Goal: Task Accomplishment & Management: Use online tool/utility

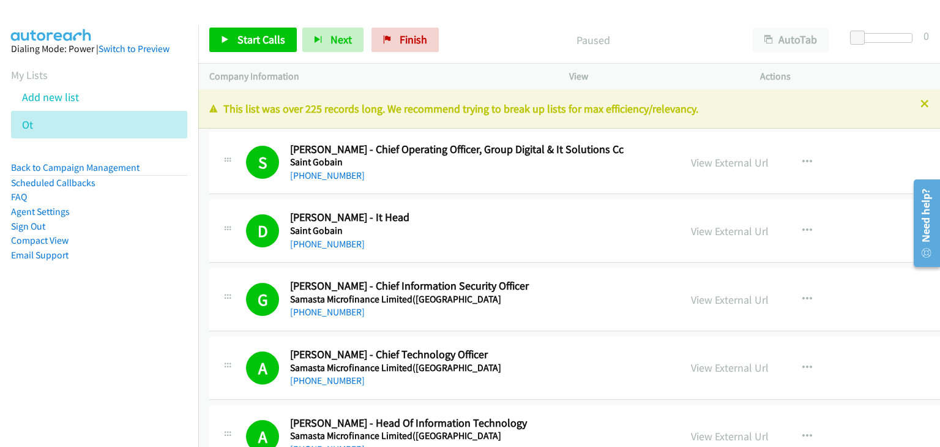
click at [184, 195] on aside "Dialing Mode: Power | Switch to Preview My Lists Add new list Ot Back to Campai…" at bounding box center [99, 171] width 198 height 293
click at [40, 122] on icon at bounding box center [40, 125] width 9 height 9
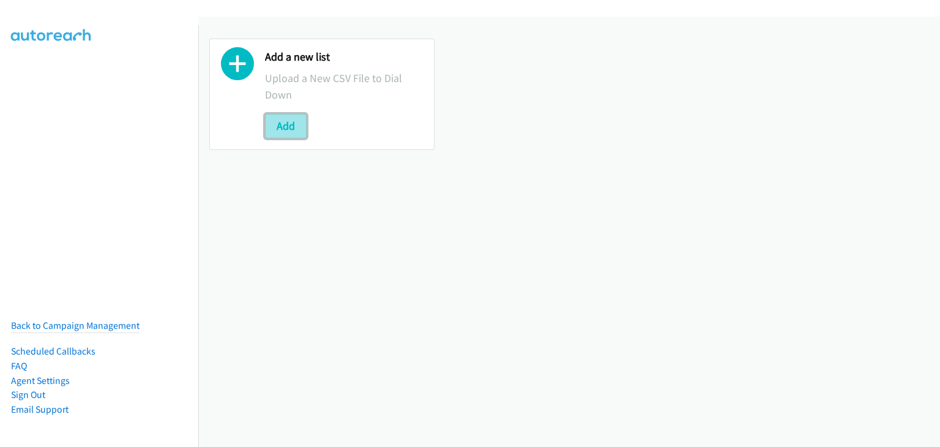
click at [287, 130] on button "Add" at bounding box center [286, 126] width 42 height 24
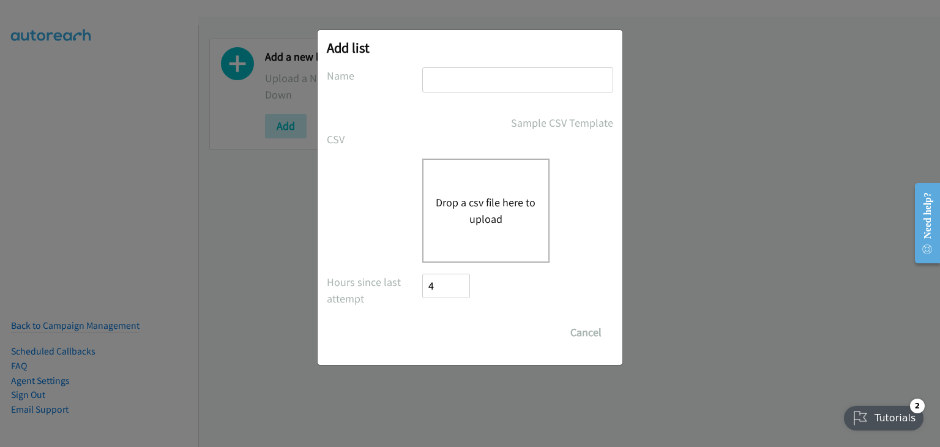
click at [453, 67] on div "Add list No phone fields were returned for that Report or List View Please uplo…" at bounding box center [470, 197] width 305 height 335
click at [454, 78] on input "text" at bounding box center [517, 79] width 191 height 25
type input "O"
type input "Morning Camp"
click at [458, 207] on button "Drop a csv file here to upload" at bounding box center [486, 210] width 100 height 33
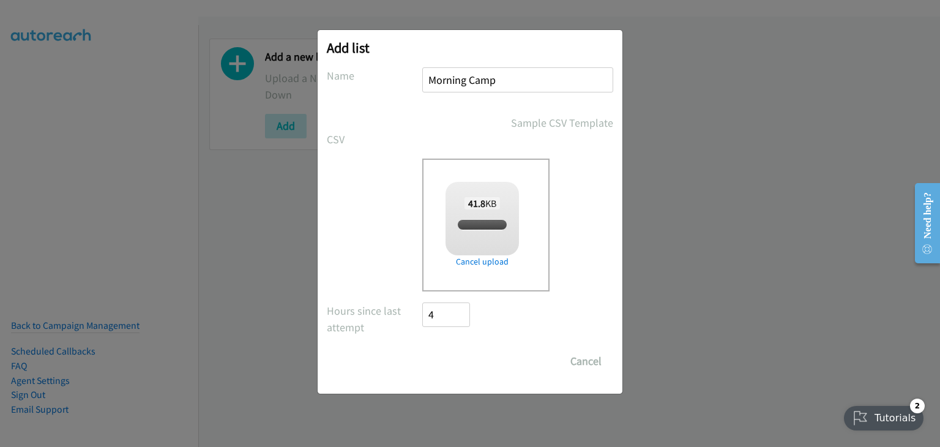
checkbox input "true"
click at [465, 354] on input "Save List" at bounding box center [454, 361] width 64 height 24
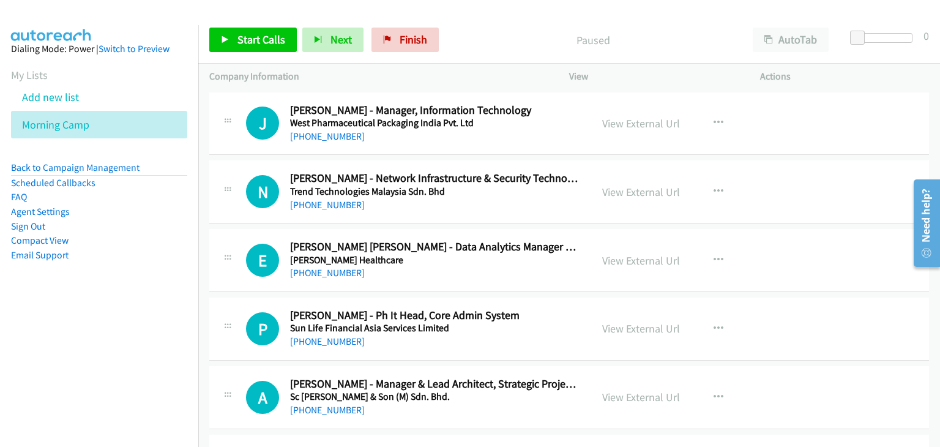
click at [809, 282] on div "E Callback Scheduled Edgar Paolo Capulong - Data Analytics Manager Cloud Infras…" at bounding box center [569, 260] width 720 height 63
drag, startPoint x: 732, startPoint y: 410, endPoint x: 712, endPoint y: 407, distance: 20.3
click at [732, 410] on div "View External Url View External Url Schedule/Manage Callback Start Calls Here R…" at bounding box center [692, 397] width 202 height 40
click at [272, 34] on span "Start Calls" at bounding box center [262, 39] width 48 height 14
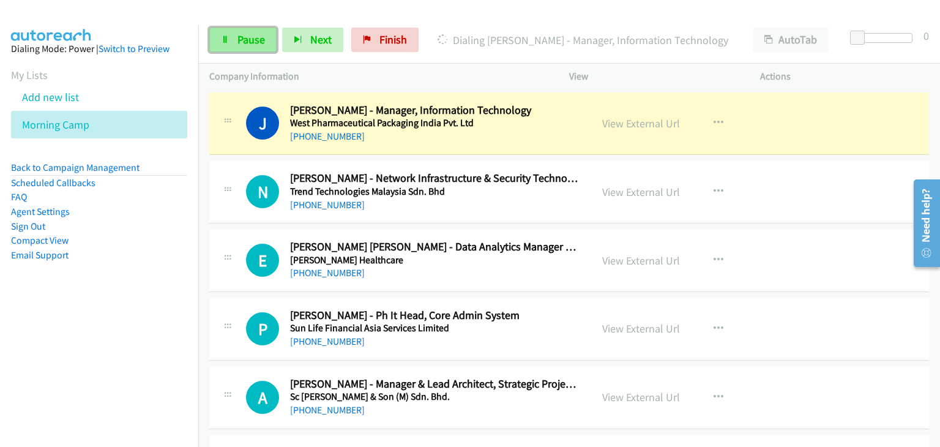
drag, startPoint x: 228, startPoint y: 43, endPoint x: 233, endPoint y: 50, distance: 8.0
click at [228, 43] on icon at bounding box center [225, 40] width 9 height 9
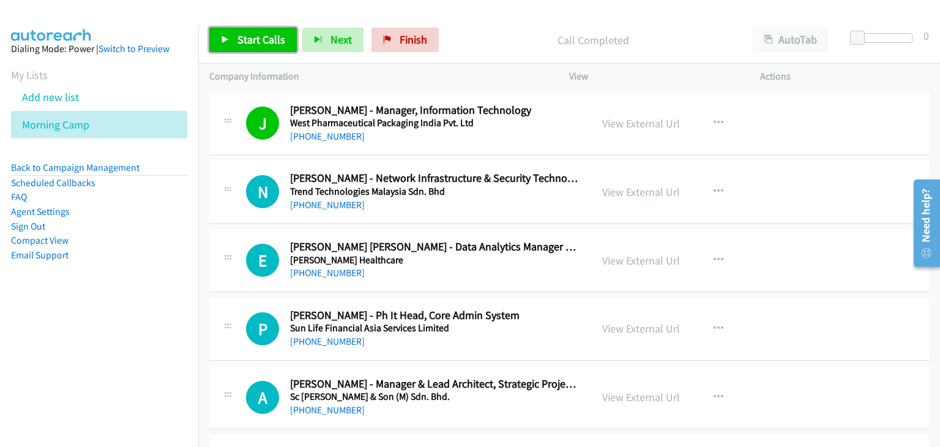
click at [250, 45] on span "Start Calls" at bounding box center [262, 39] width 48 height 14
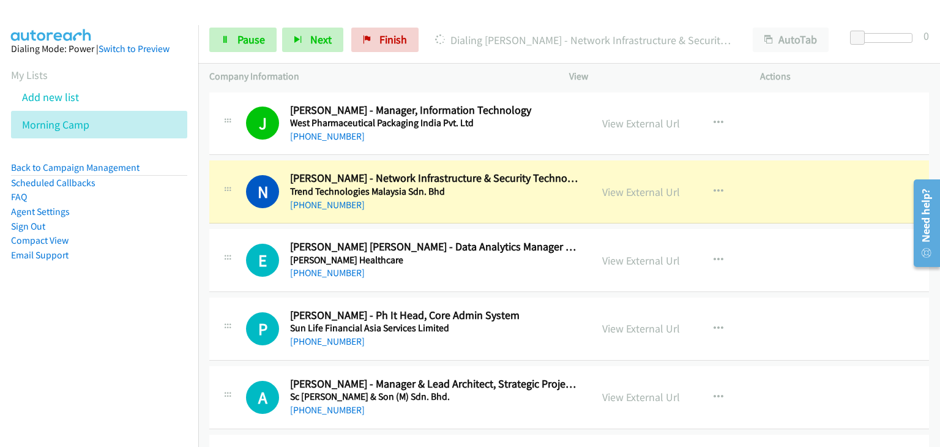
click at [791, 279] on div "E Callback Scheduled Edgar Paolo Capulong - Data Analytics Manager Cloud Infras…" at bounding box center [569, 260] width 720 height 63
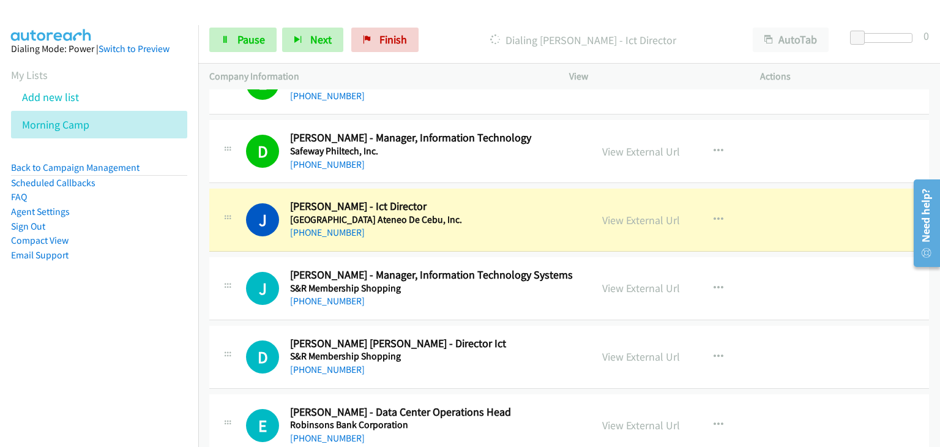
scroll to position [796, 0]
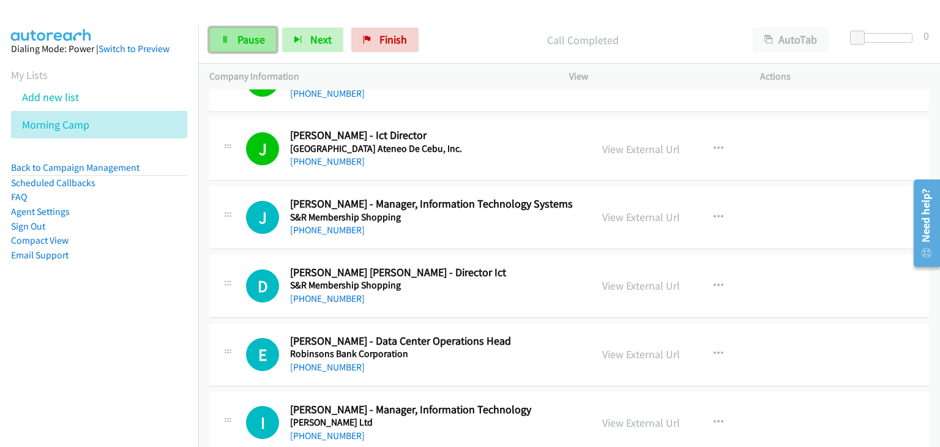
drag, startPoint x: 234, startPoint y: 36, endPoint x: 245, endPoint y: 50, distance: 17.9
click at [234, 36] on link "Pause" at bounding box center [242, 40] width 67 height 24
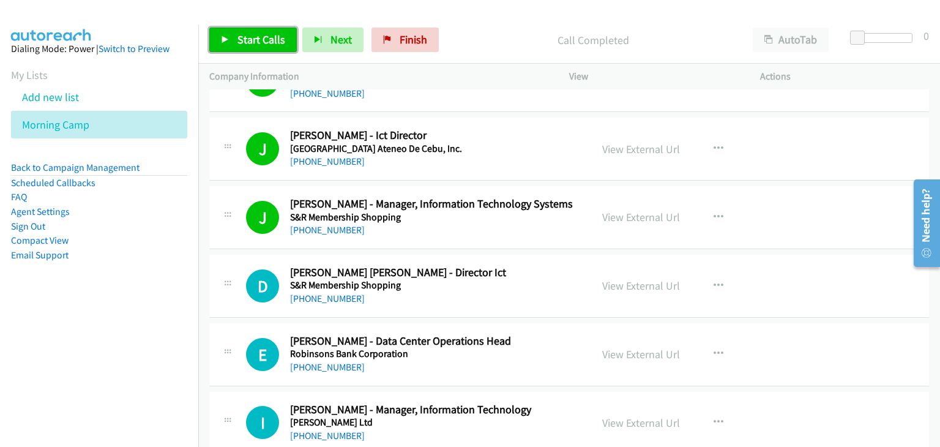
click at [250, 44] on span "Start Calls" at bounding box center [262, 39] width 48 height 14
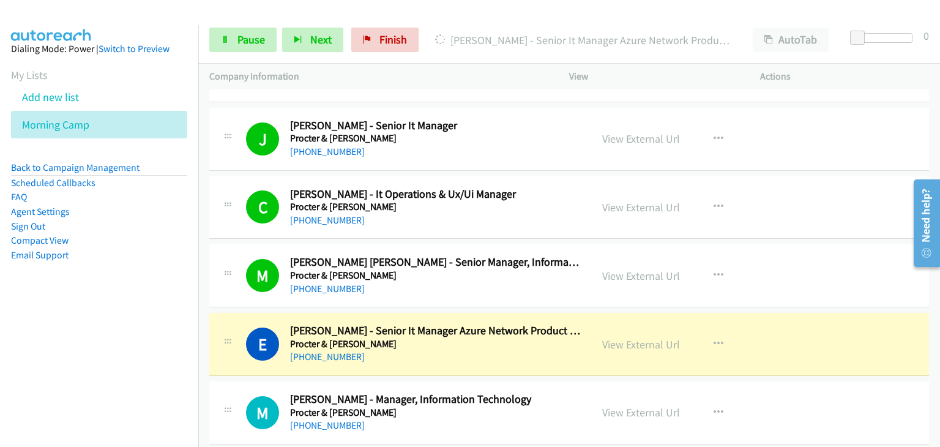
scroll to position [2571, 0]
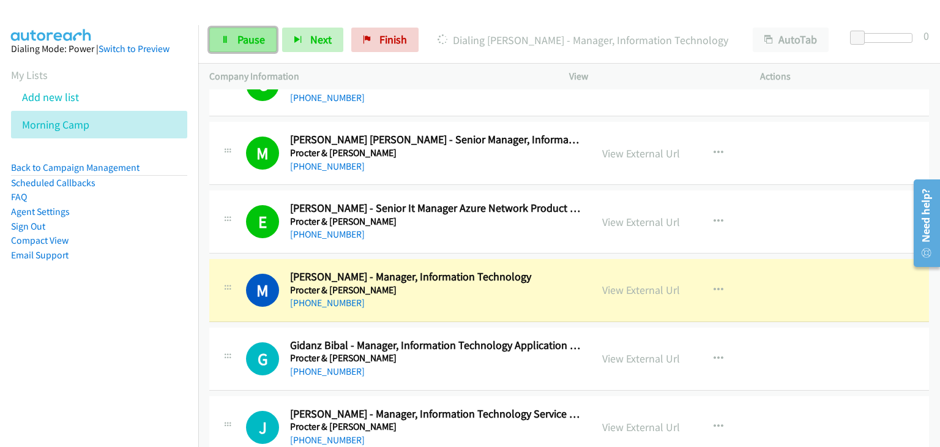
click at [234, 47] on link "Pause" at bounding box center [242, 40] width 67 height 24
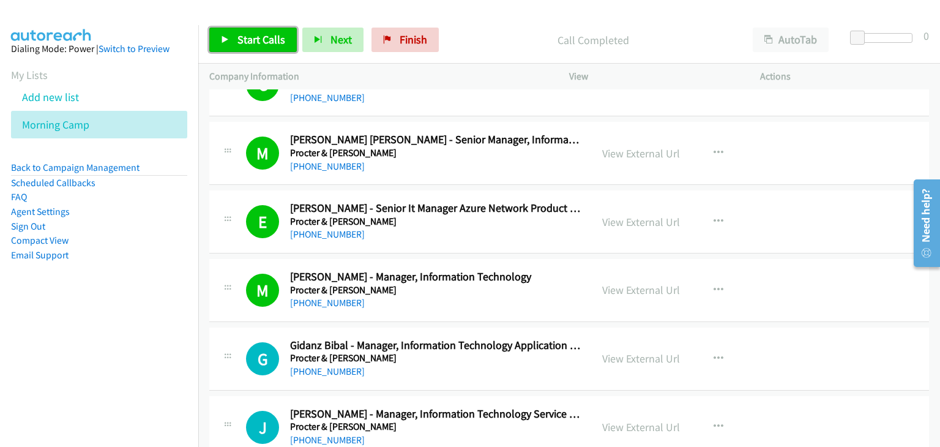
drag, startPoint x: 249, startPoint y: 32, endPoint x: 350, endPoint y: 24, distance: 100.7
click at [249, 32] on span "Start Calls" at bounding box center [262, 39] width 48 height 14
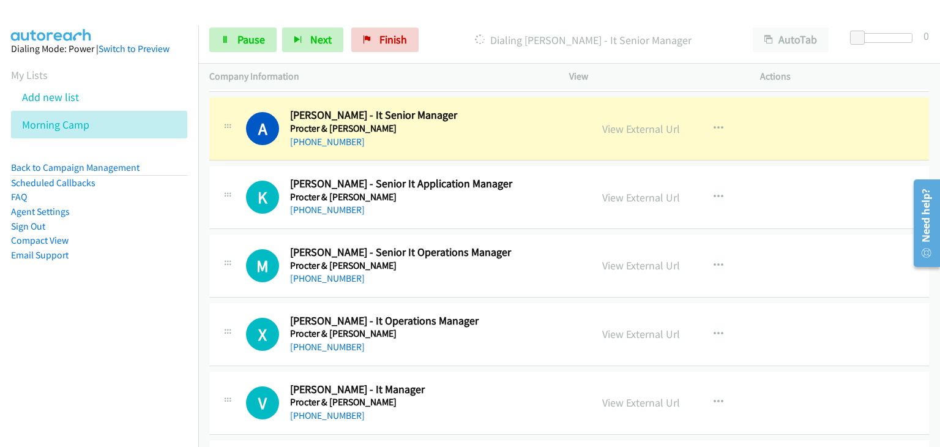
scroll to position [4040, 0]
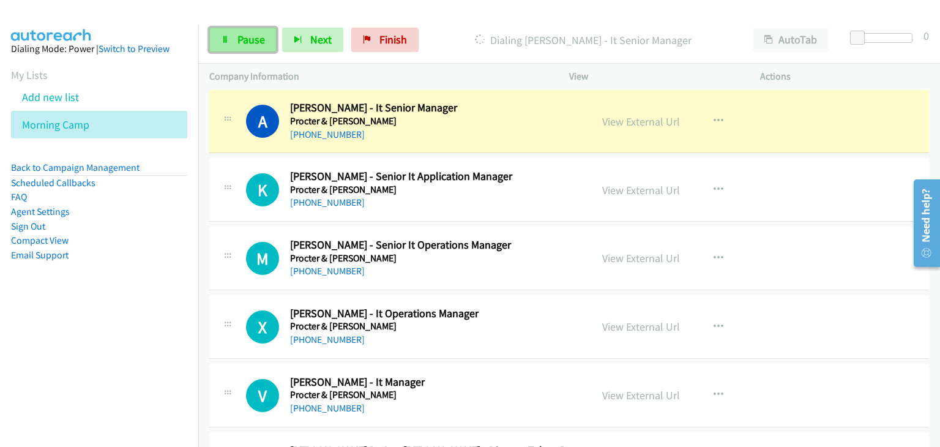
click at [242, 45] on span "Pause" at bounding box center [252, 39] width 28 height 14
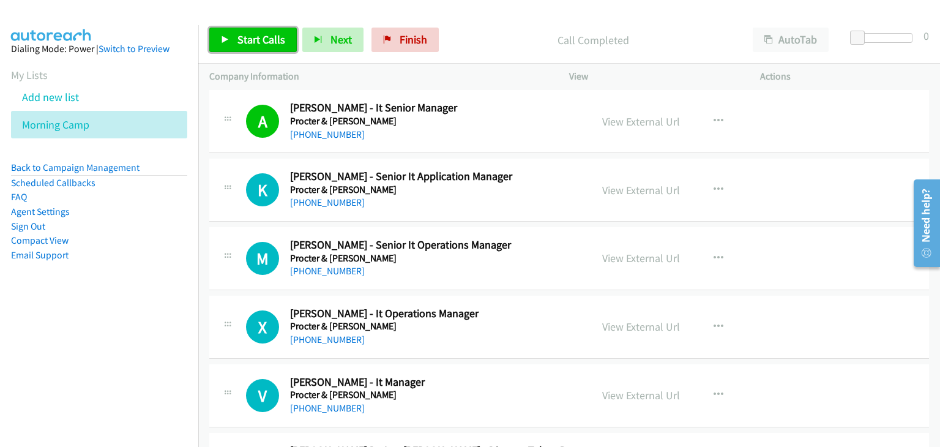
click at [240, 42] on span "Start Calls" at bounding box center [262, 39] width 48 height 14
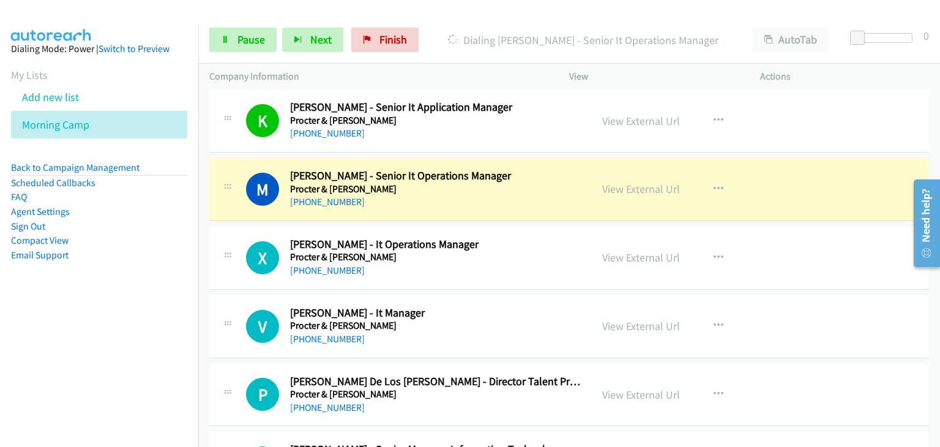
scroll to position [4163, 0]
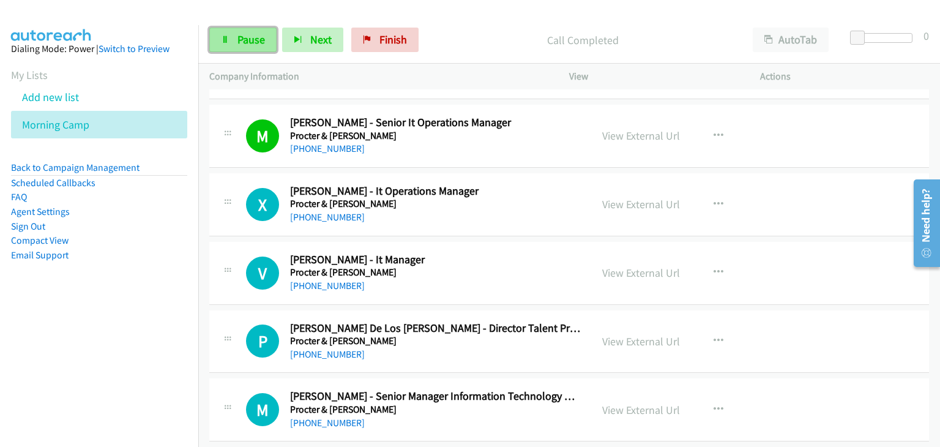
click at [249, 32] on link "Pause" at bounding box center [242, 40] width 67 height 24
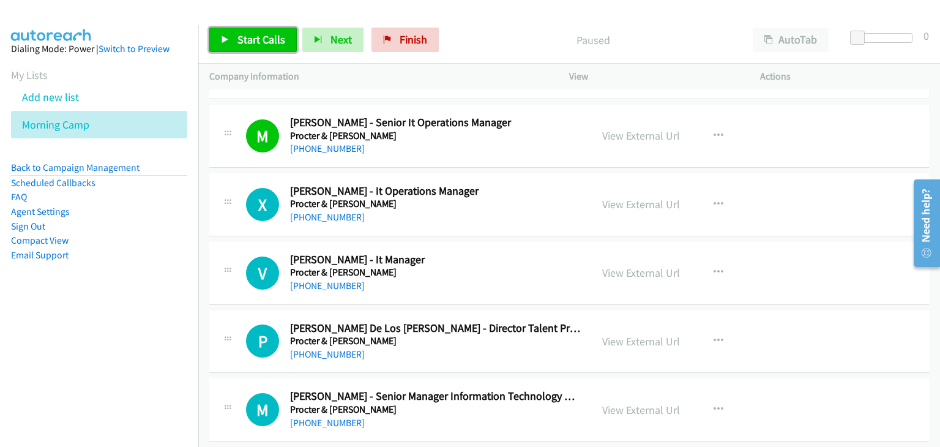
drag, startPoint x: 266, startPoint y: 49, endPoint x: 275, endPoint y: 84, distance: 36.5
click at [266, 49] on link "Start Calls" at bounding box center [253, 40] width 88 height 24
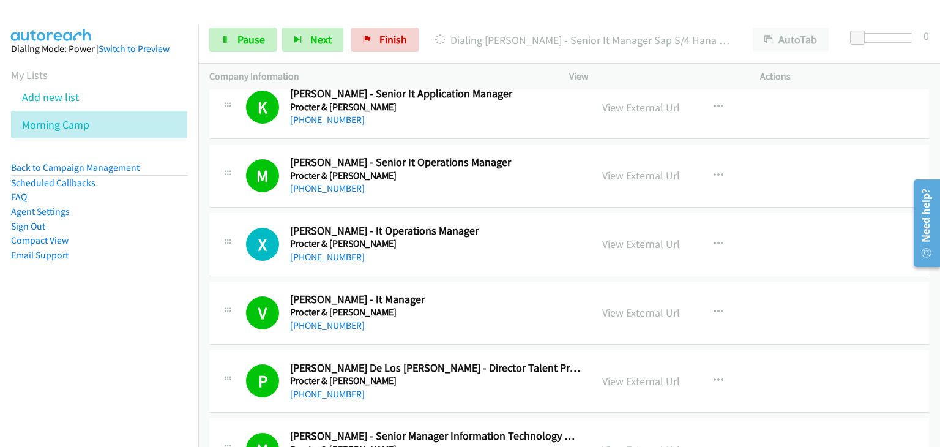
scroll to position [4101, 0]
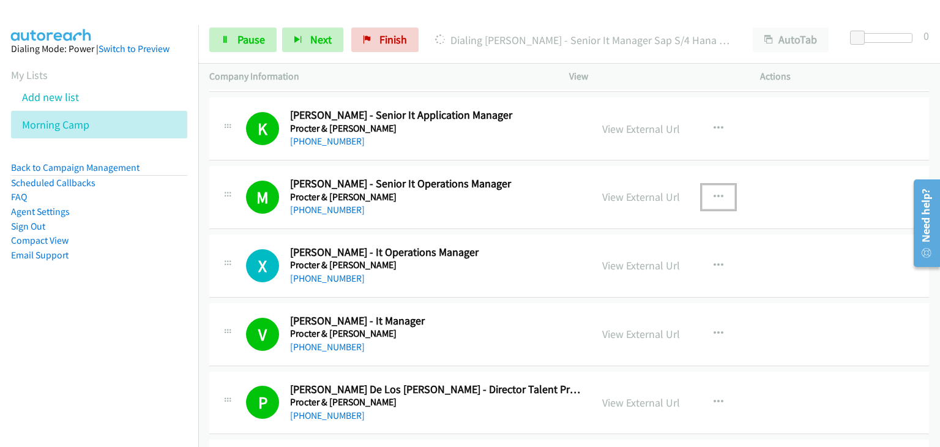
click at [714, 192] on icon "button" at bounding box center [719, 197] width 10 height 10
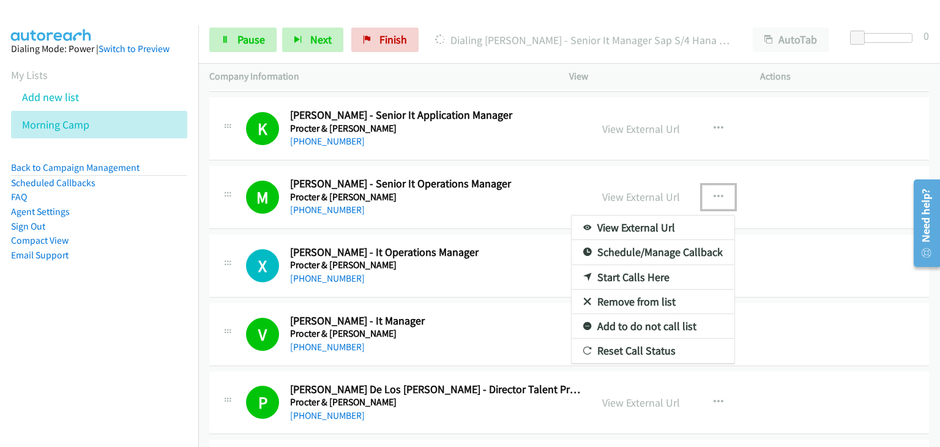
click at [646, 294] on link "Remove from list" at bounding box center [653, 302] width 163 height 24
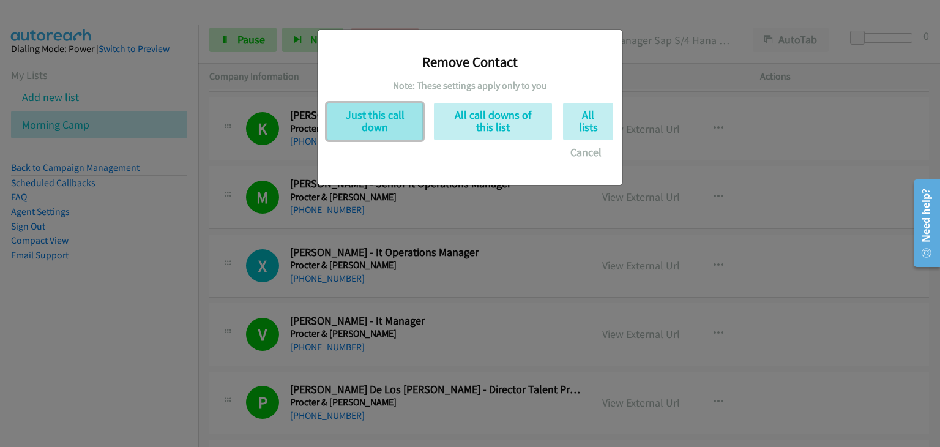
click at [380, 140] on div "Remove Contact Note: These settings apply only to you Just this call down All c…" at bounding box center [470, 101] width 286 height 125
click at [383, 124] on button "Just this call down" at bounding box center [375, 121] width 96 height 37
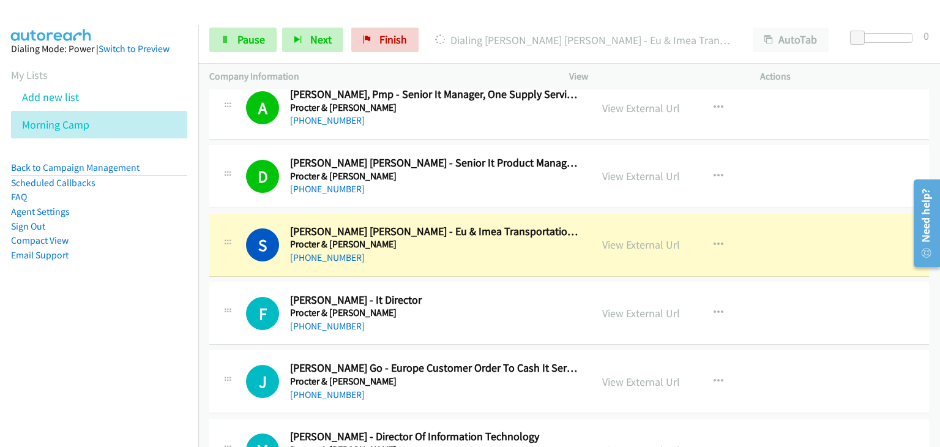
scroll to position [4897, 0]
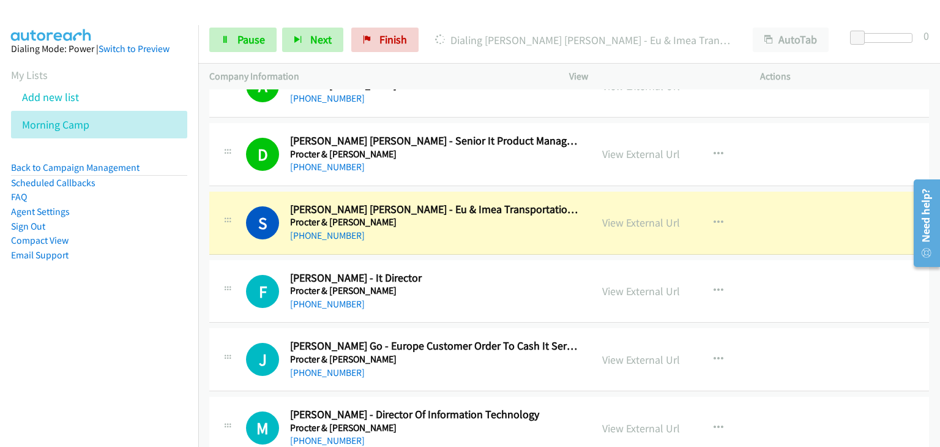
click at [823, 210] on div "S Callback Scheduled Sarah Katrina Yu - Eu & Imea Transportation It Service Ope…" at bounding box center [569, 223] width 720 height 63
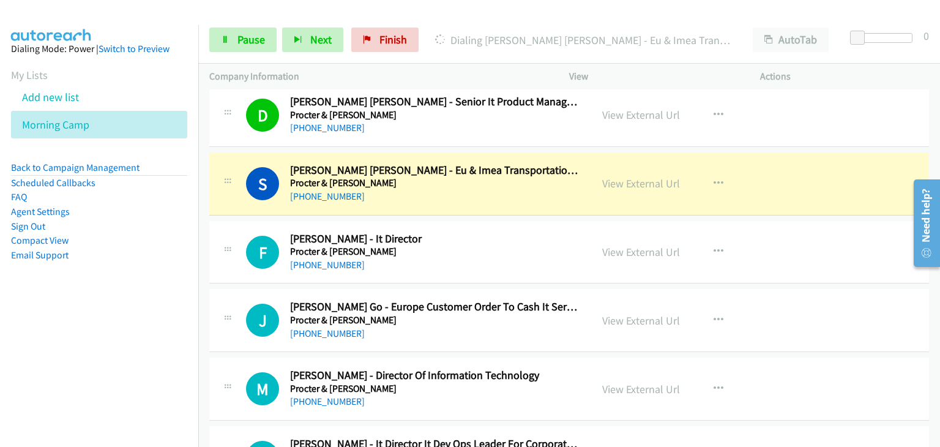
scroll to position [4959, 0]
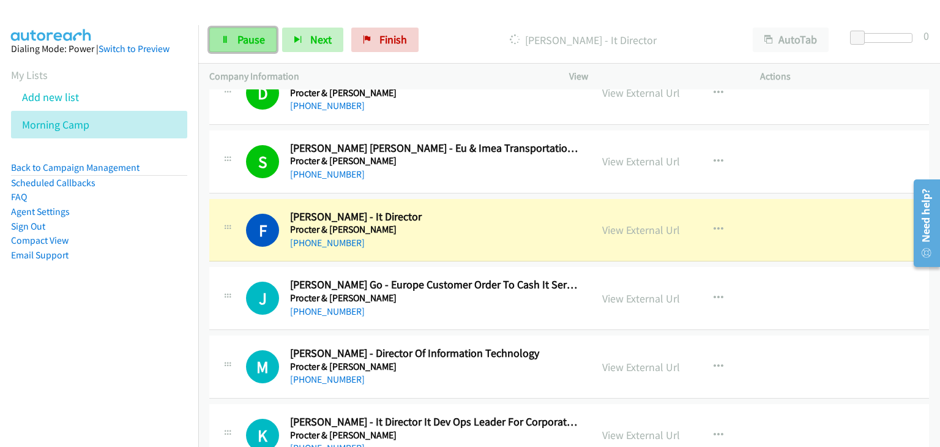
click at [230, 35] on link "Pause" at bounding box center [242, 40] width 67 height 24
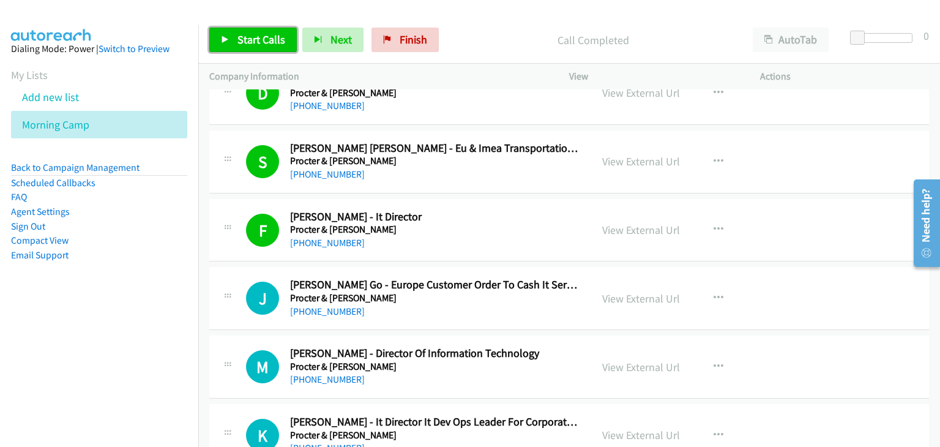
drag, startPoint x: 249, startPoint y: 42, endPoint x: 263, endPoint y: 56, distance: 20.3
click at [250, 42] on span "Start Calls" at bounding box center [262, 39] width 48 height 14
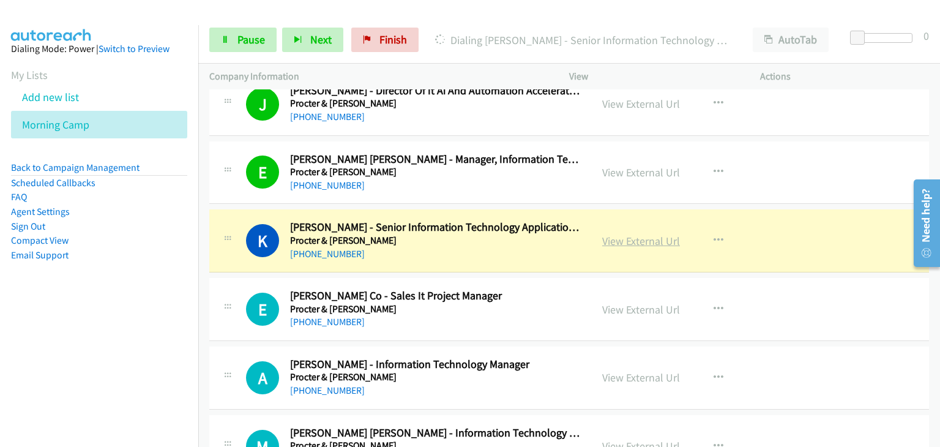
scroll to position [5448, 0]
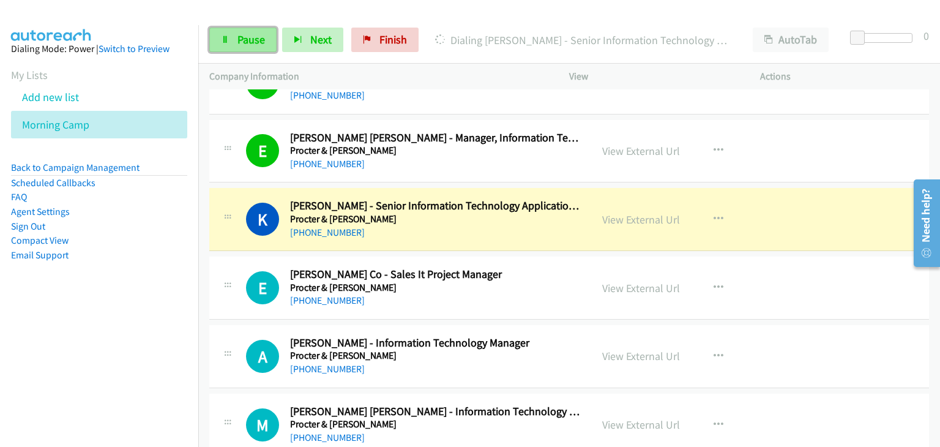
click at [251, 37] on span "Pause" at bounding box center [252, 39] width 28 height 14
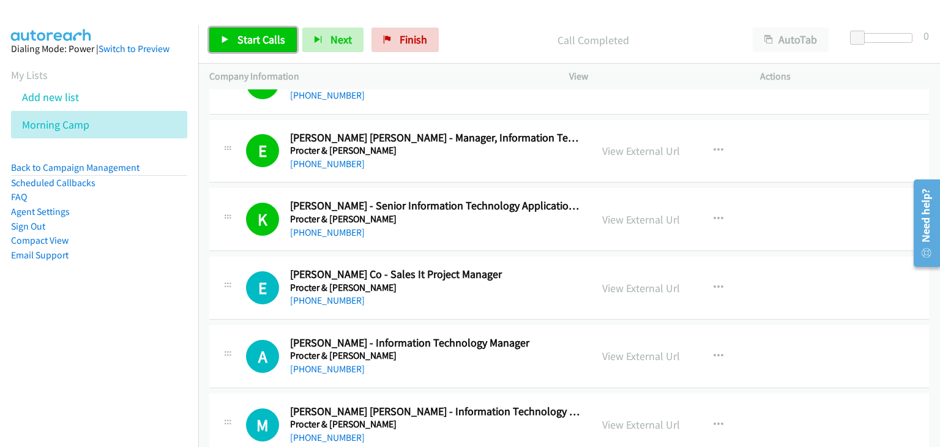
click at [251, 31] on link "Start Calls" at bounding box center [253, 40] width 88 height 24
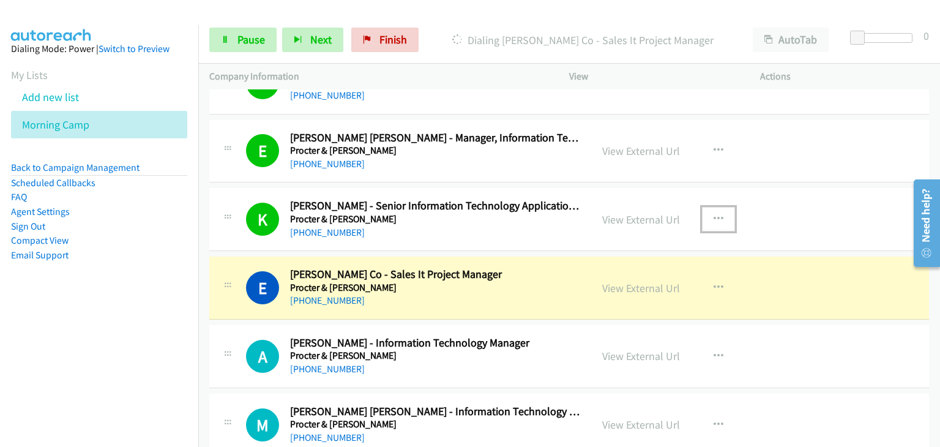
click at [714, 214] on icon "button" at bounding box center [719, 219] width 10 height 10
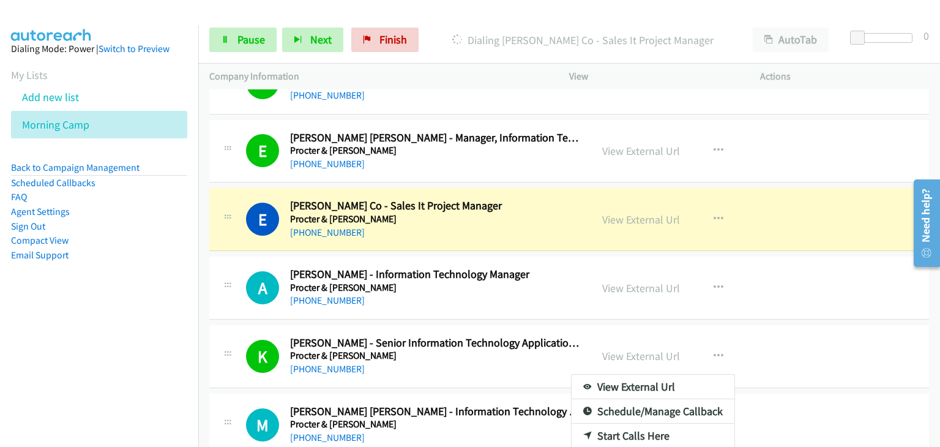
click at [712, 345] on div at bounding box center [470, 223] width 940 height 447
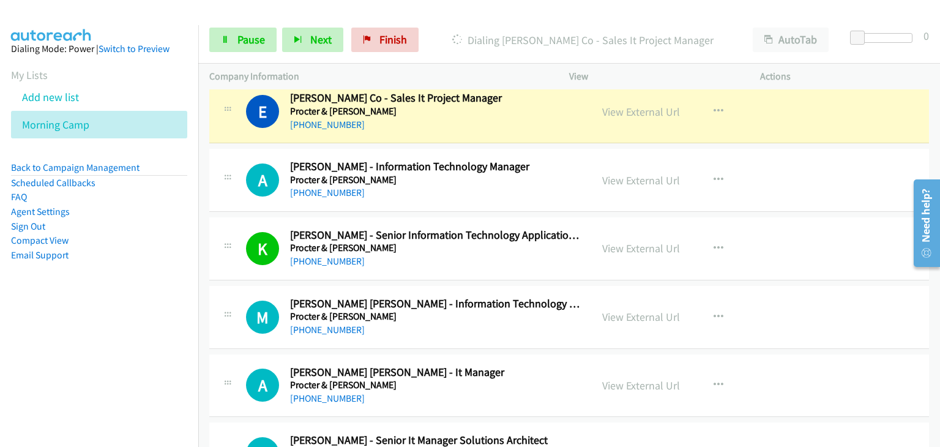
scroll to position [5571, 0]
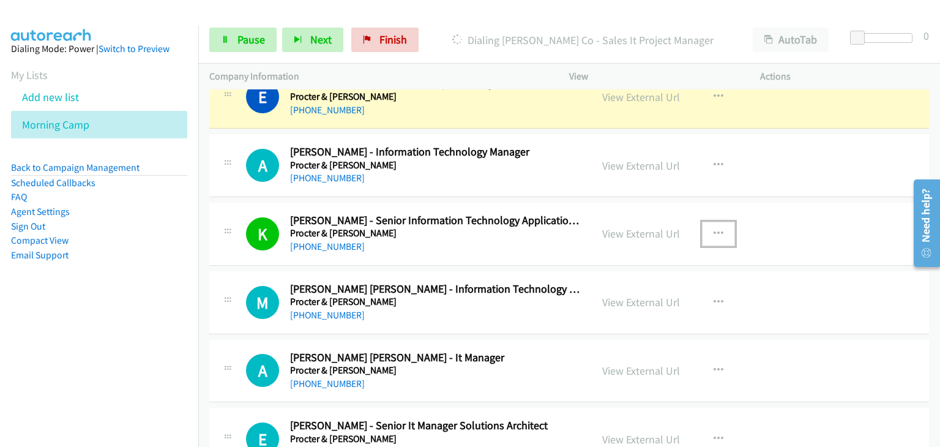
click at [714, 229] on icon "button" at bounding box center [719, 234] width 10 height 10
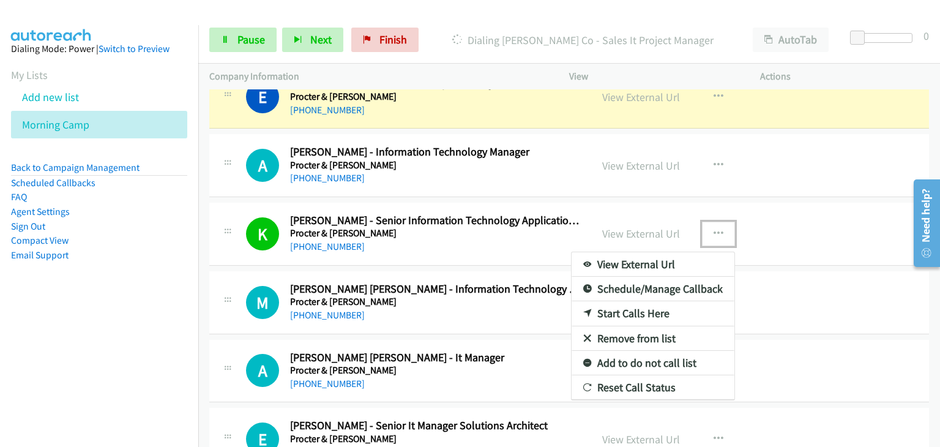
click at [623, 329] on link "Remove from list" at bounding box center [653, 338] width 163 height 24
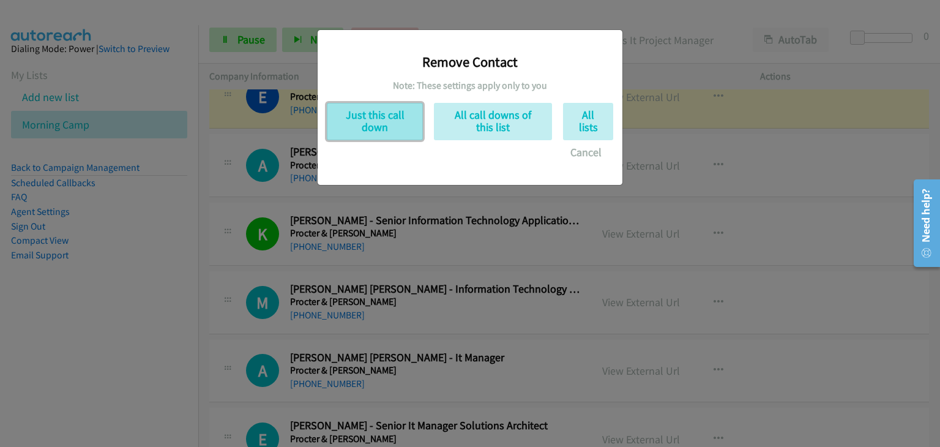
click at [381, 117] on button "Just this call down" at bounding box center [375, 121] width 96 height 37
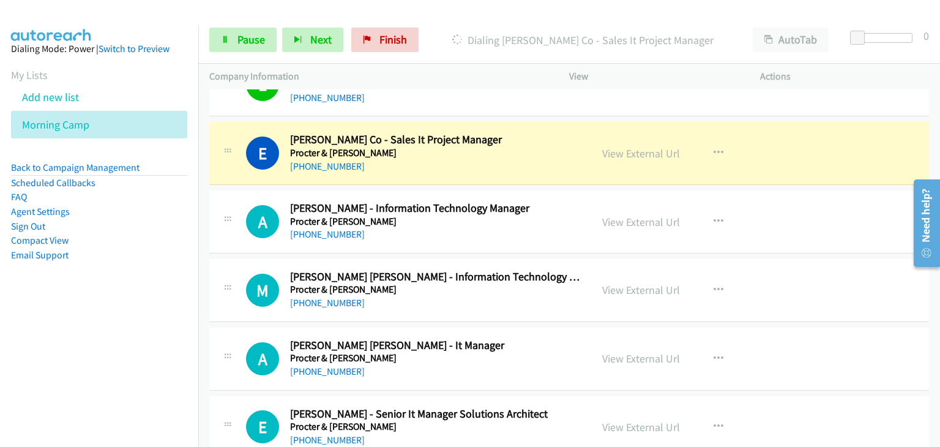
scroll to position [5448, 0]
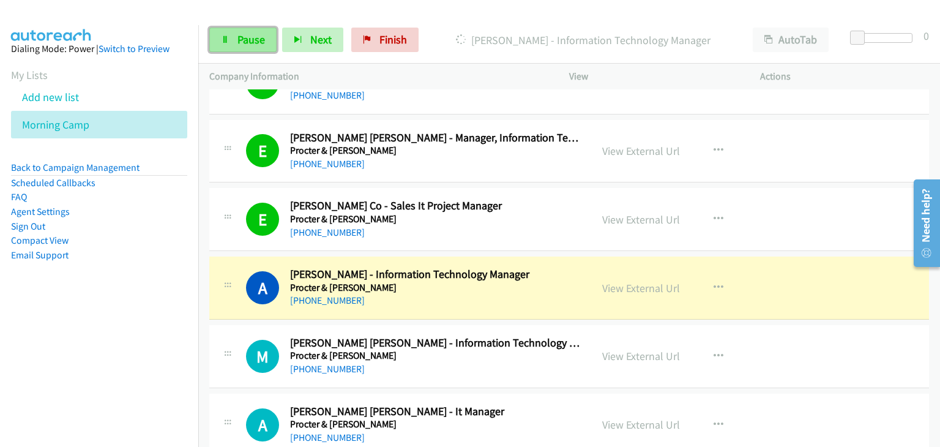
click at [235, 47] on link "Pause" at bounding box center [242, 40] width 67 height 24
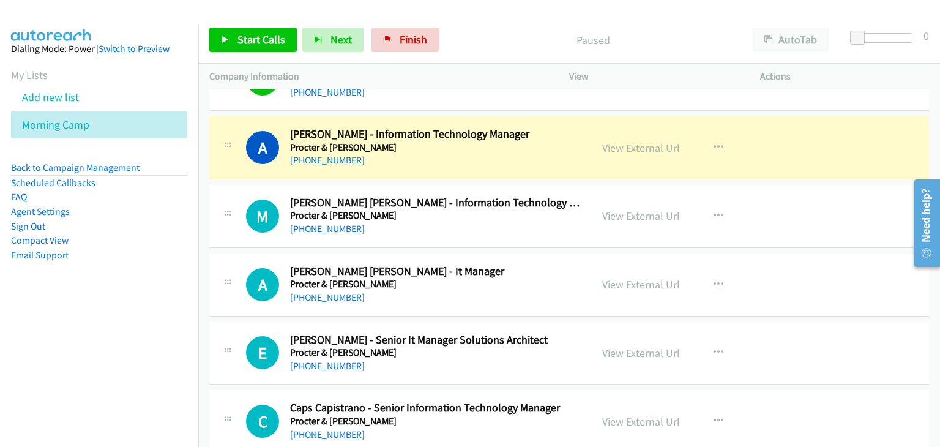
scroll to position [5571, 0]
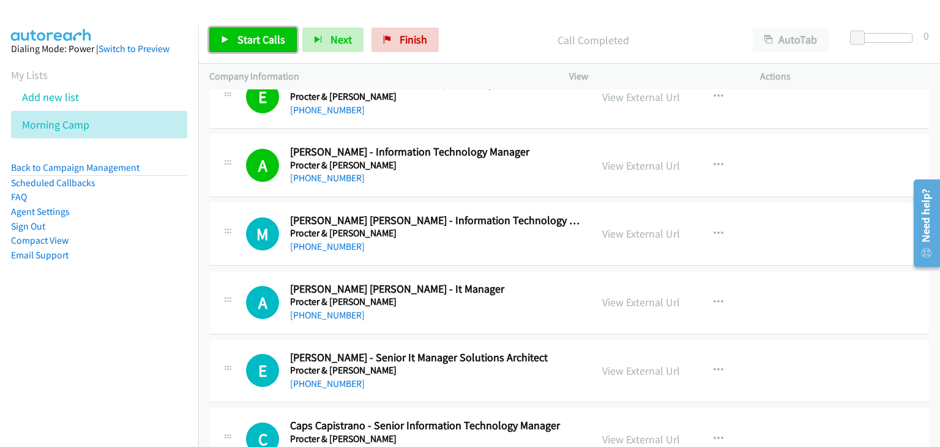
click at [225, 47] on link "Start Calls" at bounding box center [253, 40] width 88 height 24
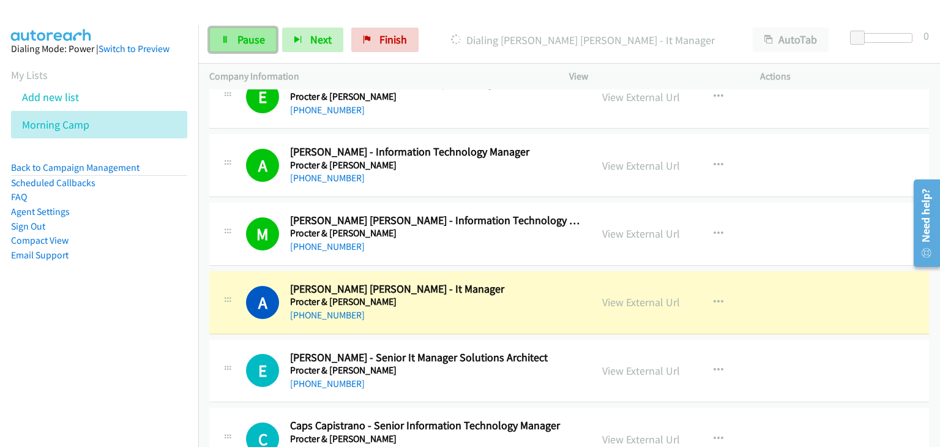
click at [239, 36] on span "Pause" at bounding box center [252, 39] width 28 height 14
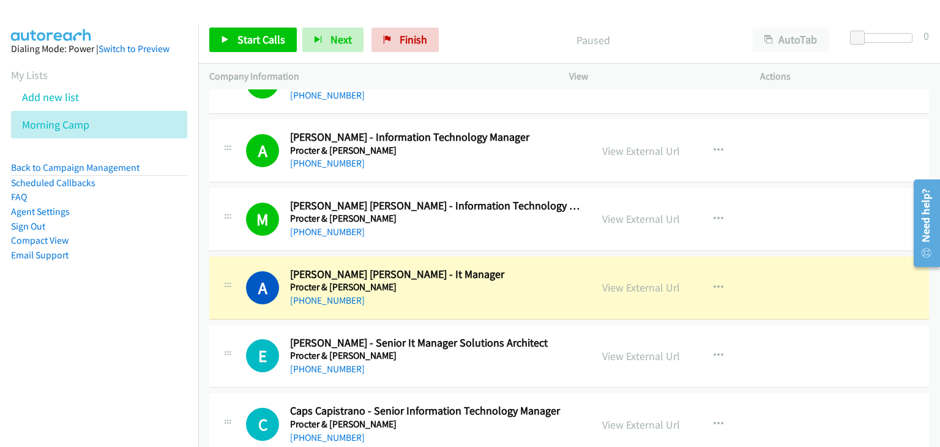
scroll to position [5632, 0]
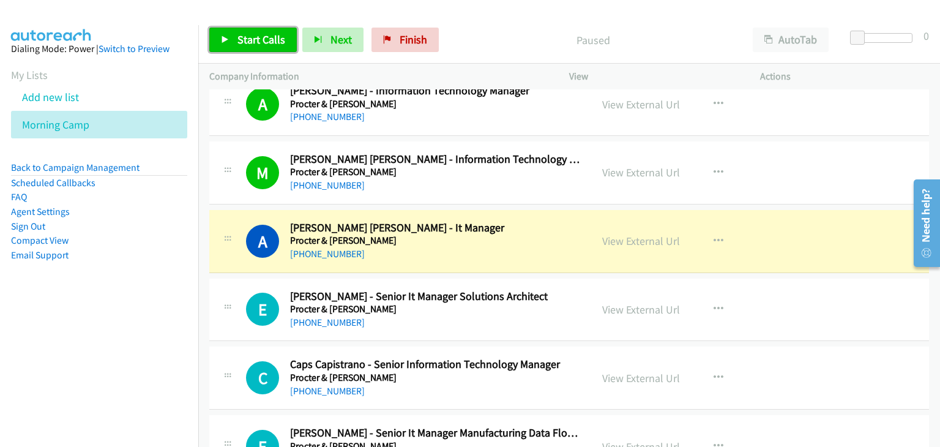
drag, startPoint x: 260, startPoint y: 37, endPoint x: 429, endPoint y: 275, distance: 291.5
click at [260, 37] on span "Start Calls" at bounding box center [262, 39] width 48 height 14
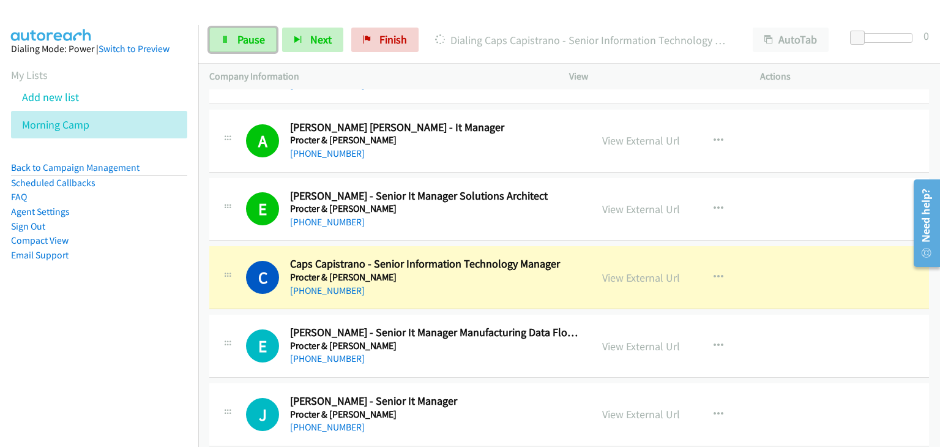
scroll to position [5754, 0]
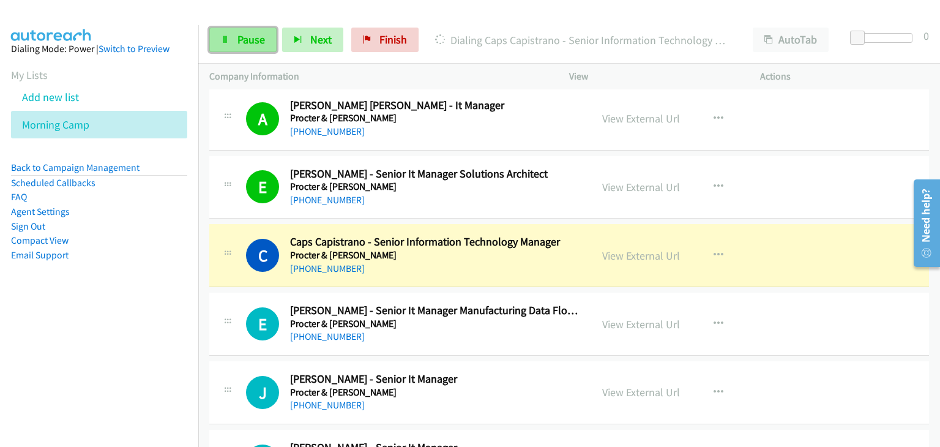
click at [251, 45] on span "Pause" at bounding box center [252, 39] width 28 height 14
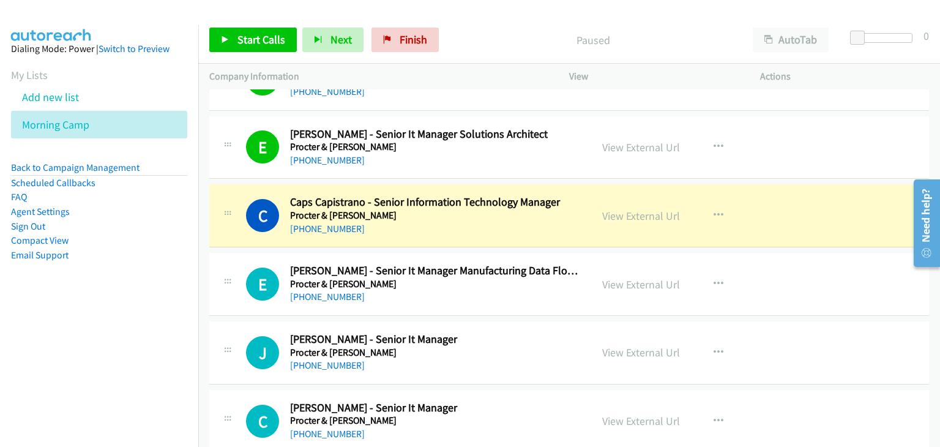
scroll to position [5816, 0]
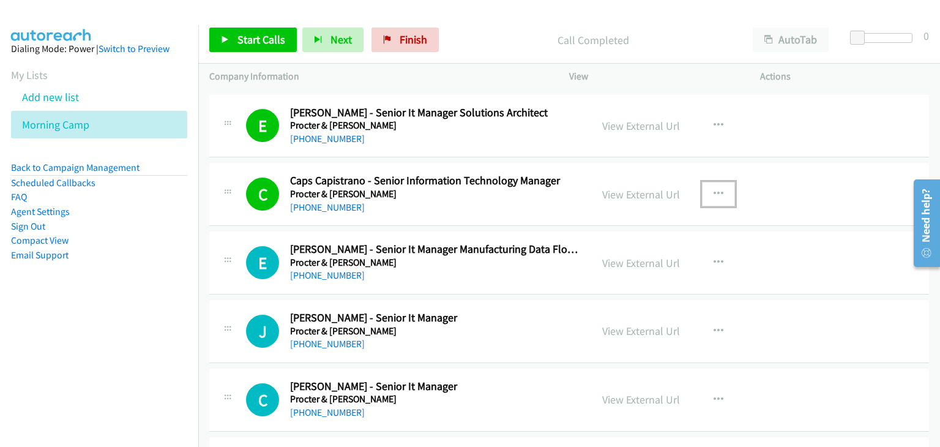
click at [714, 189] on icon "button" at bounding box center [719, 194] width 10 height 10
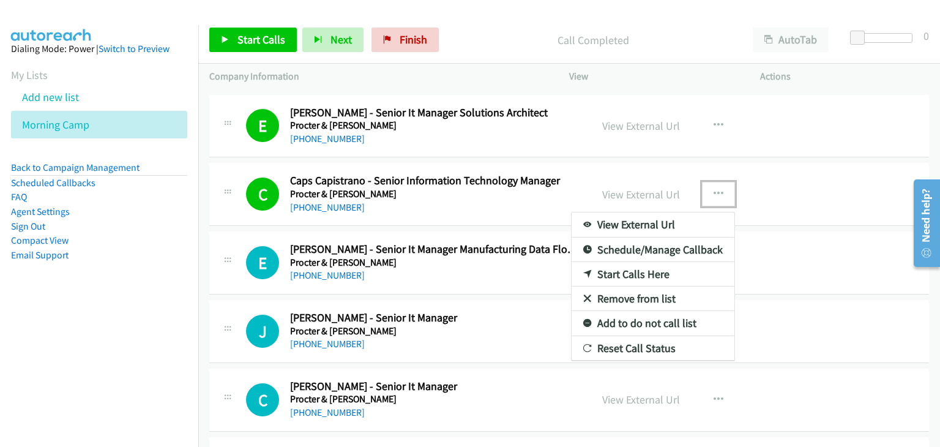
click at [645, 287] on link "Remove from list" at bounding box center [653, 298] width 163 height 24
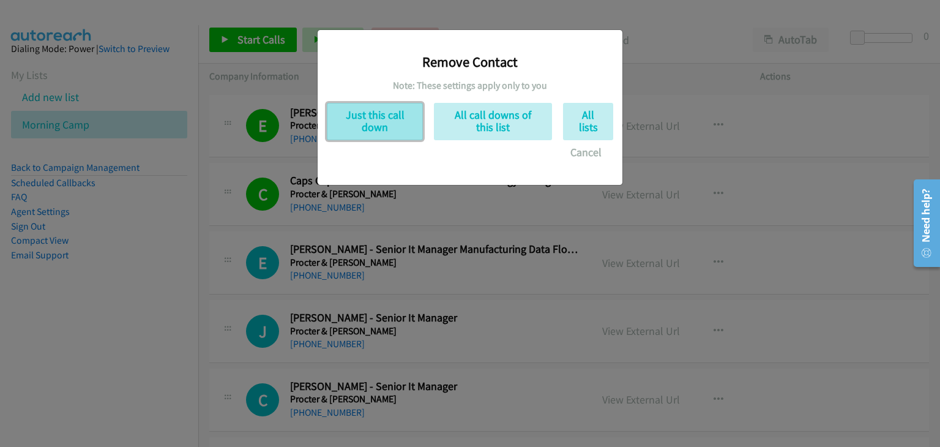
click at [383, 129] on button "Just this call down" at bounding box center [375, 121] width 96 height 37
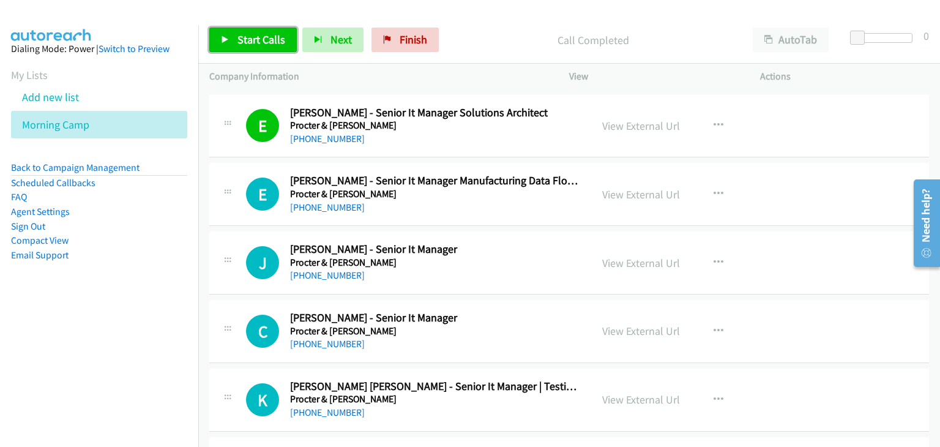
drag, startPoint x: 257, startPoint y: 37, endPoint x: 266, endPoint y: 48, distance: 13.9
click at [257, 38] on span "Start Calls" at bounding box center [262, 39] width 48 height 14
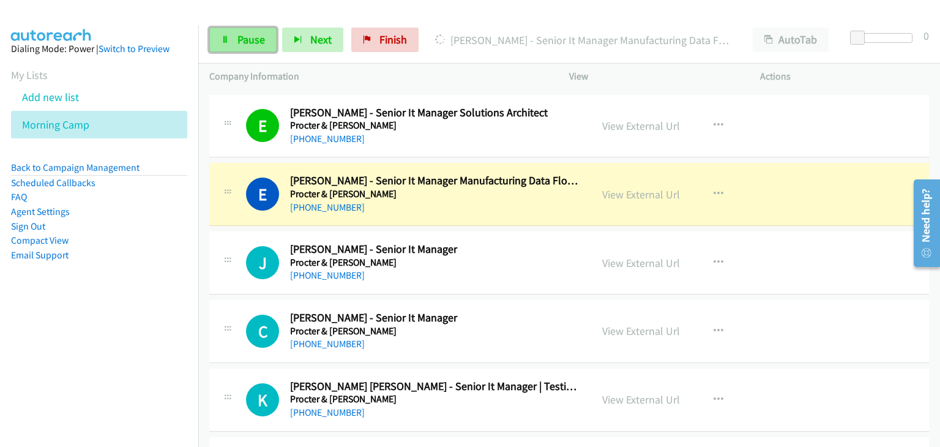
click at [245, 40] on span "Pause" at bounding box center [252, 39] width 28 height 14
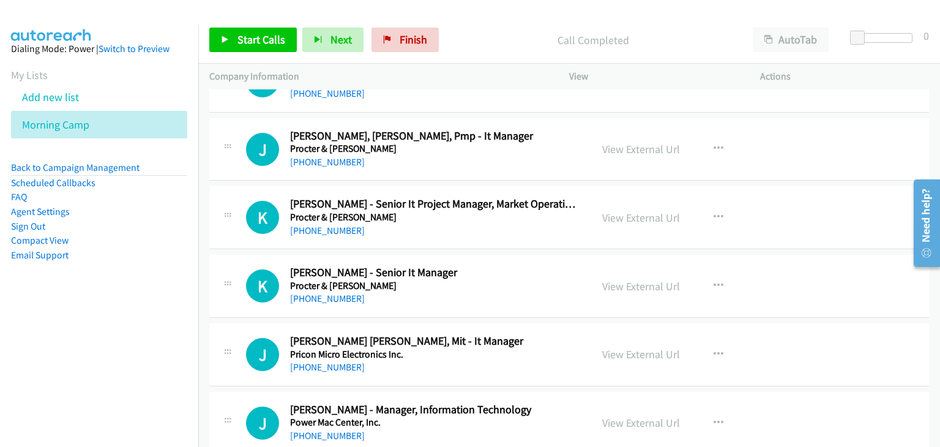
scroll to position [7162, 0]
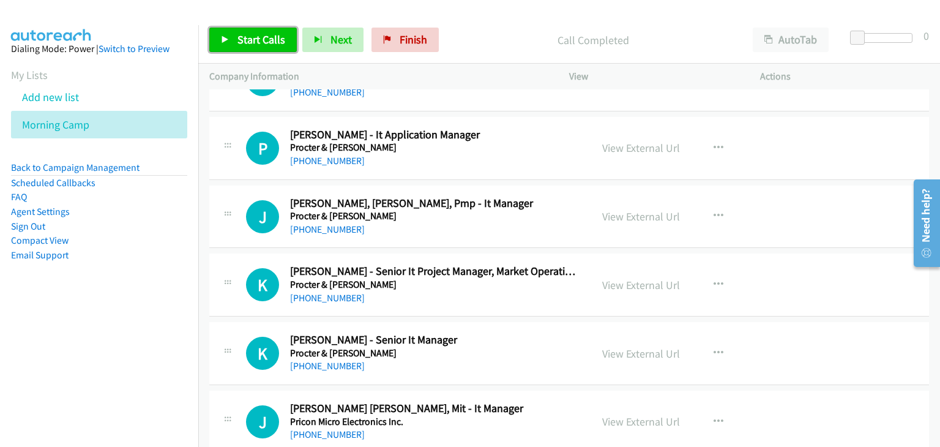
click at [248, 45] on span "Start Calls" at bounding box center [262, 39] width 48 height 14
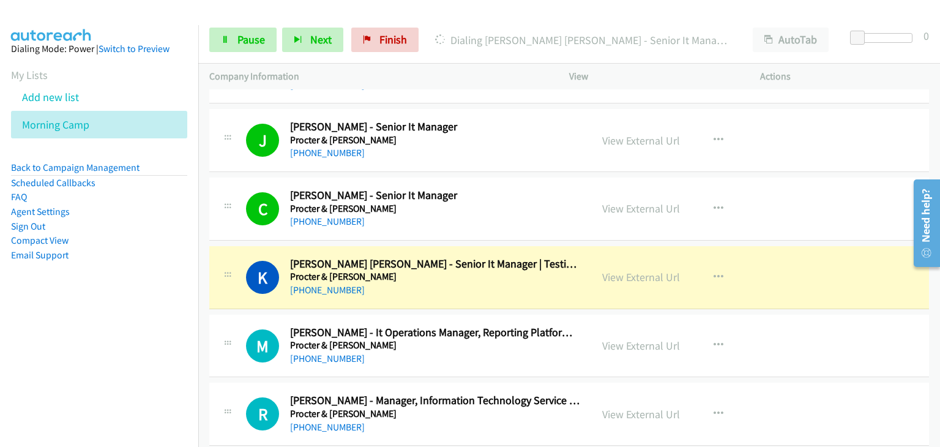
scroll to position [5999, 0]
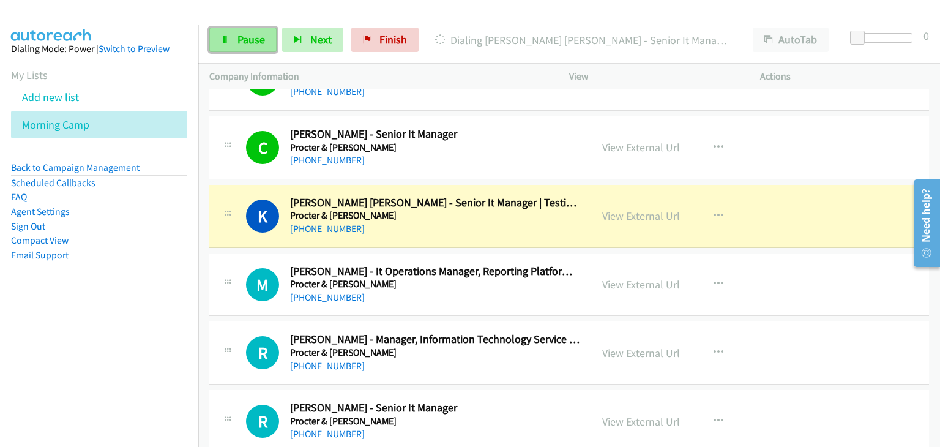
click at [253, 39] on span "Pause" at bounding box center [252, 39] width 28 height 14
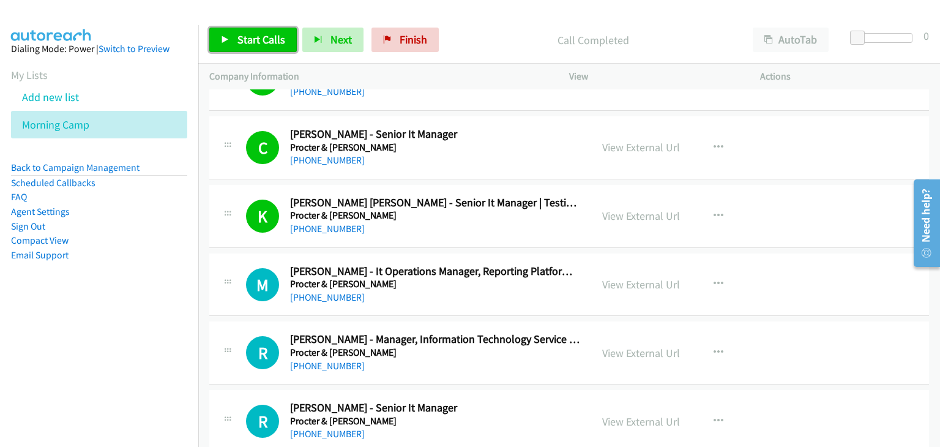
drag, startPoint x: 230, startPoint y: 48, endPoint x: 257, endPoint y: 67, distance: 33.5
click at [230, 48] on link "Start Calls" at bounding box center [253, 40] width 88 height 24
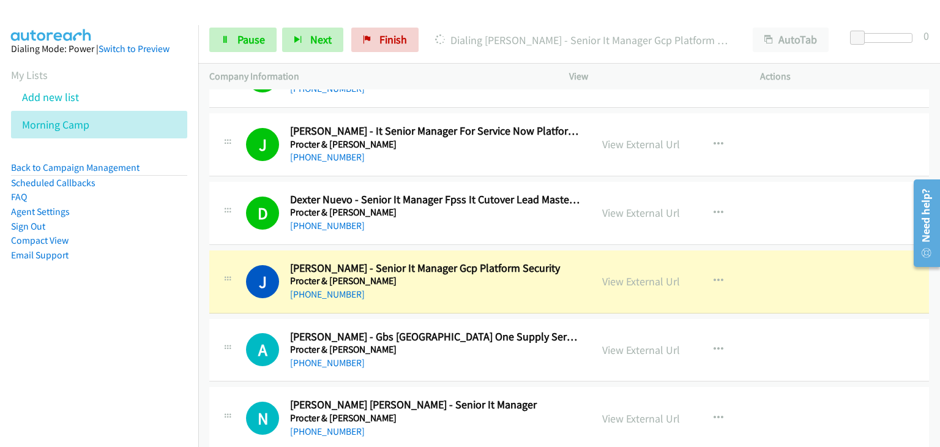
scroll to position [6366, 0]
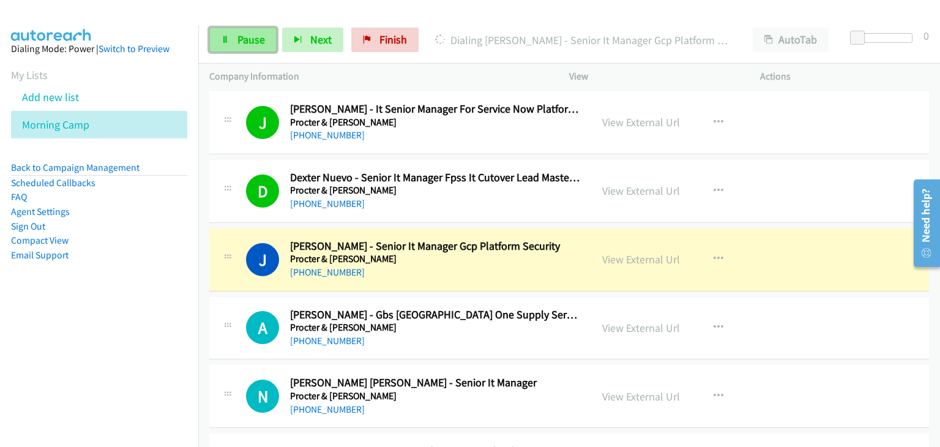
click at [230, 39] on link "Pause" at bounding box center [242, 40] width 67 height 24
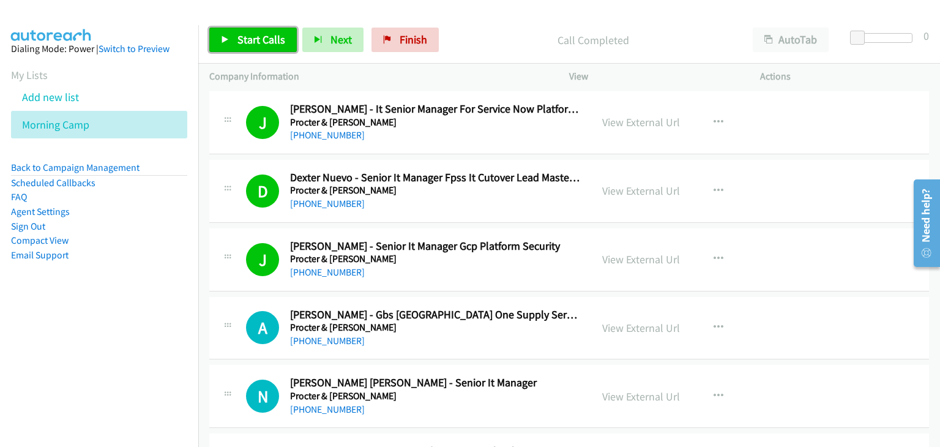
click at [262, 39] on span "Start Calls" at bounding box center [262, 39] width 48 height 14
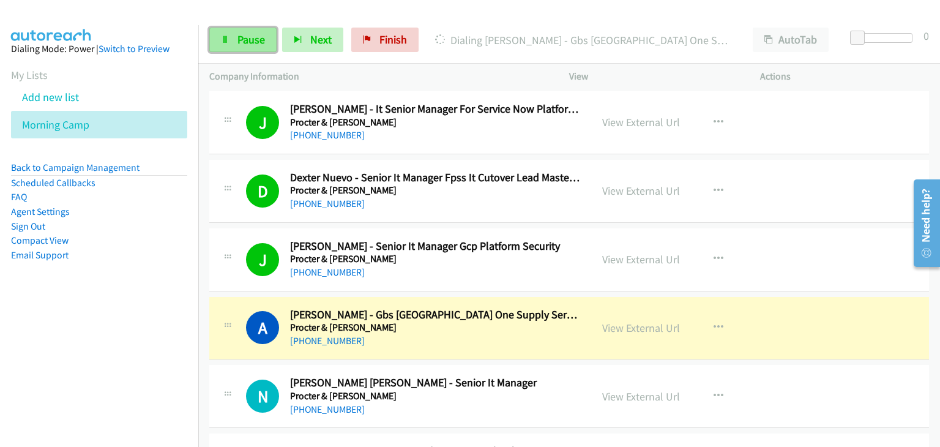
click at [233, 30] on link "Pause" at bounding box center [242, 40] width 67 height 24
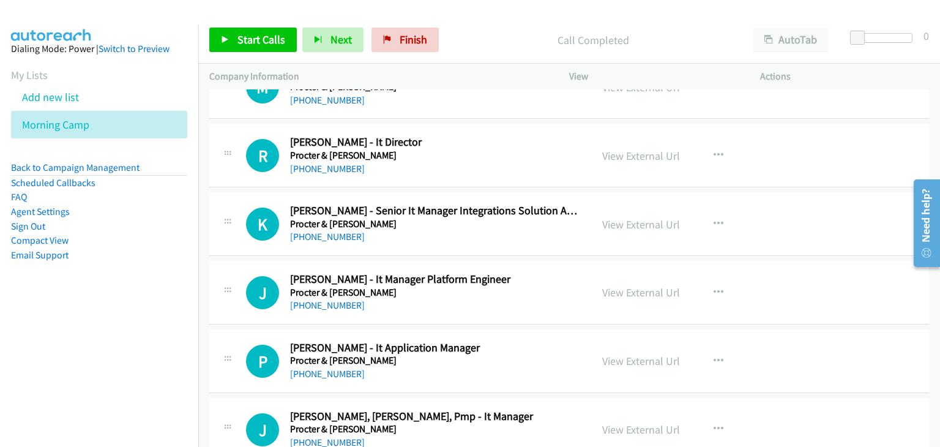
scroll to position [6856, 0]
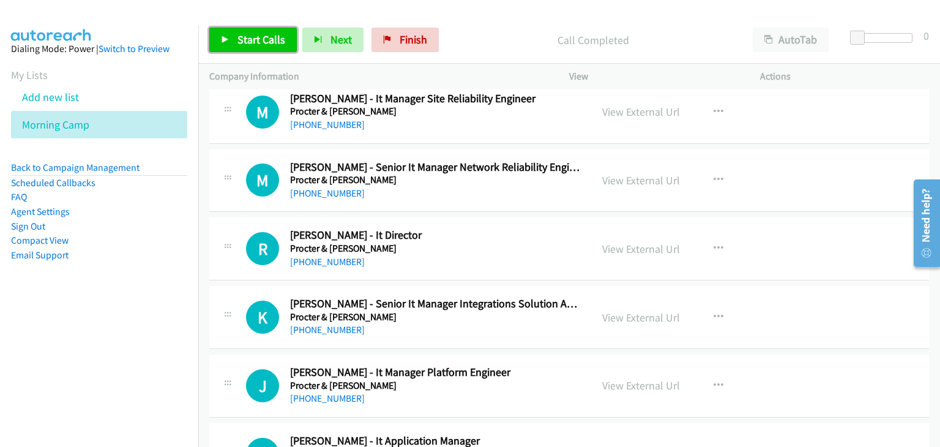
click at [275, 35] on span "Start Calls" at bounding box center [262, 39] width 48 height 14
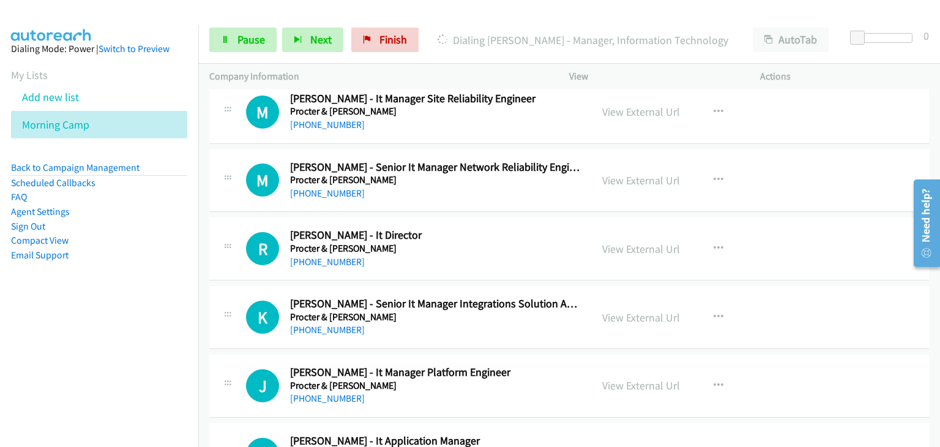
click at [786, 217] on div "R Callback Scheduled Rochelle Chua - It Director Procter & Gamble Asia/Manila +…" at bounding box center [569, 248] width 720 height 63
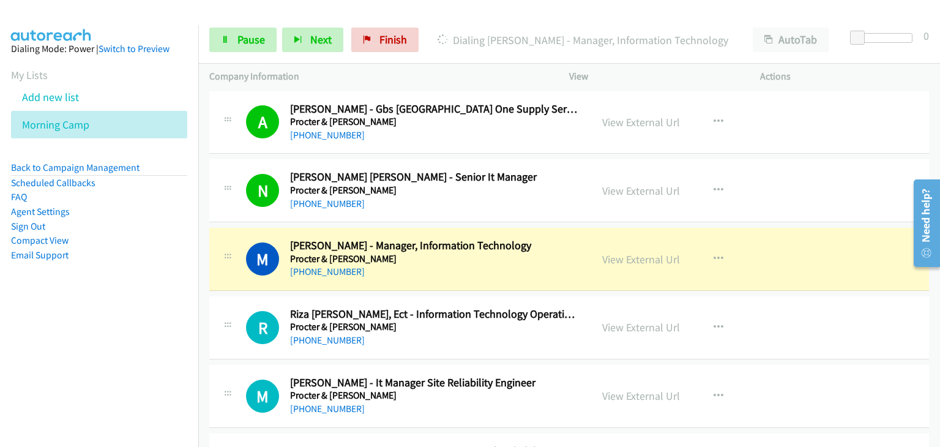
scroll to position [6611, 0]
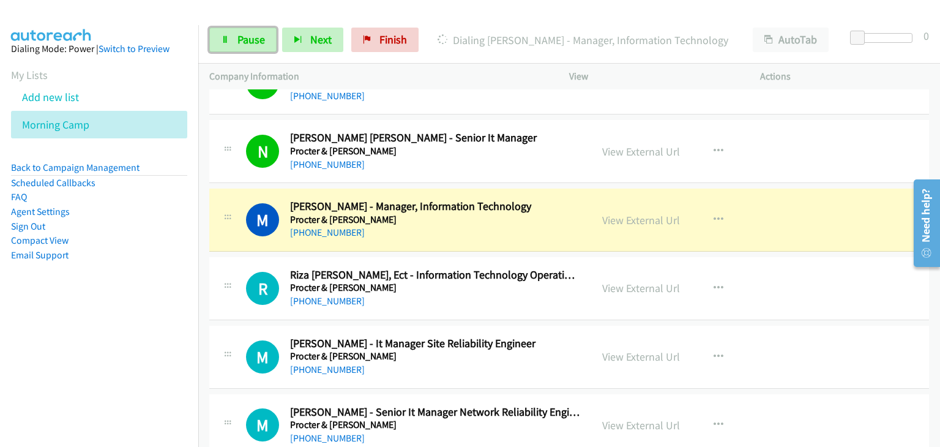
drag, startPoint x: 218, startPoint y: 43, endPoint x: 235, endPoint y: 59, distance: 23.0
click at [218, 43] on link "Pause" at bounding box center [242, 40] width 67 height 24
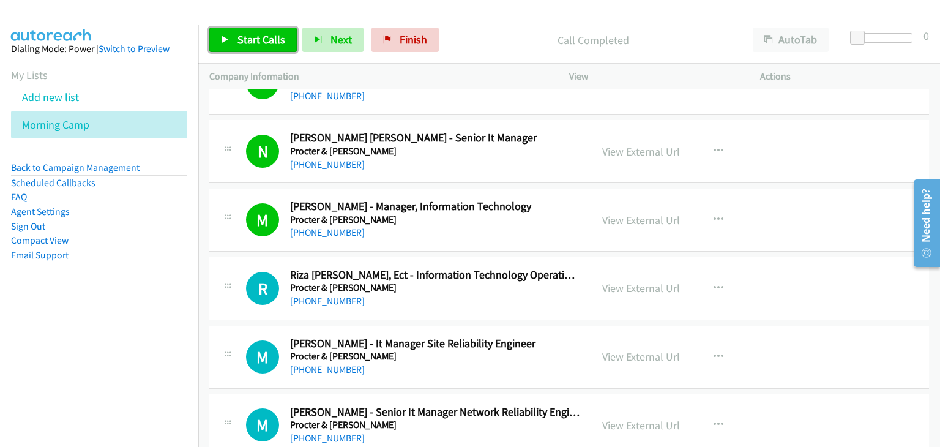
click at [233, 37] on link "Start Calls" at bounding box center [253, 40] width 88 height 24
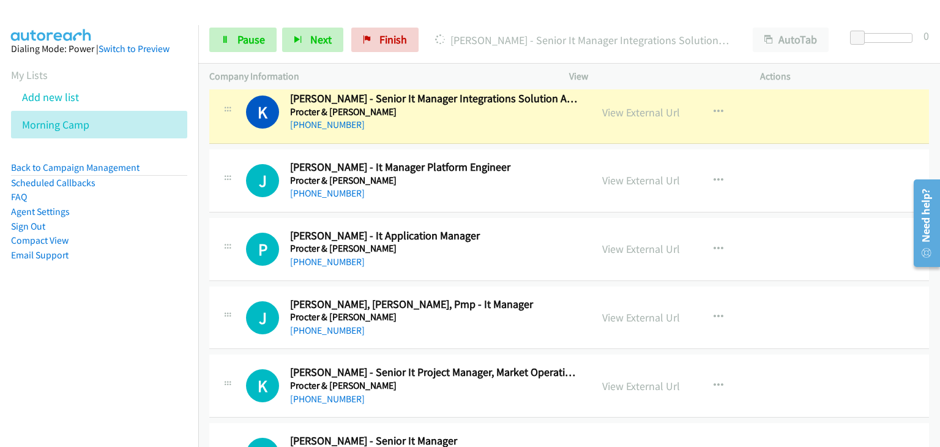
scroll to position [7040, 0]
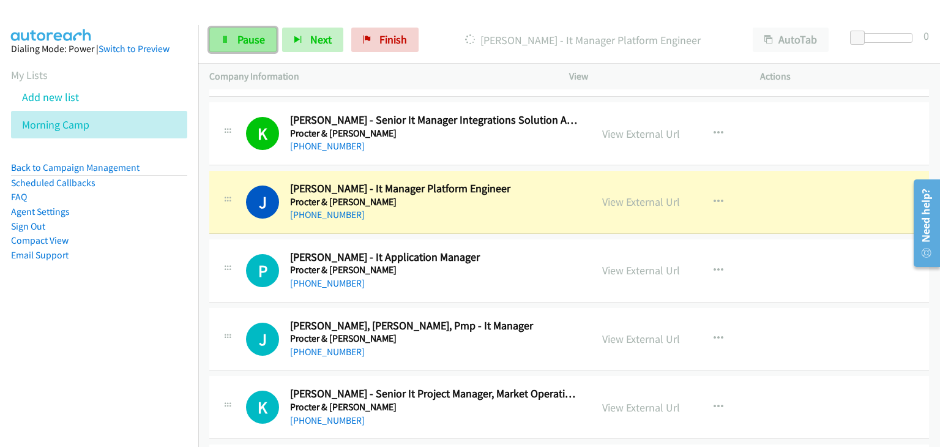
click at [246, 45] on span "Pause" at bounding box center [252, 39] width 28 height 14
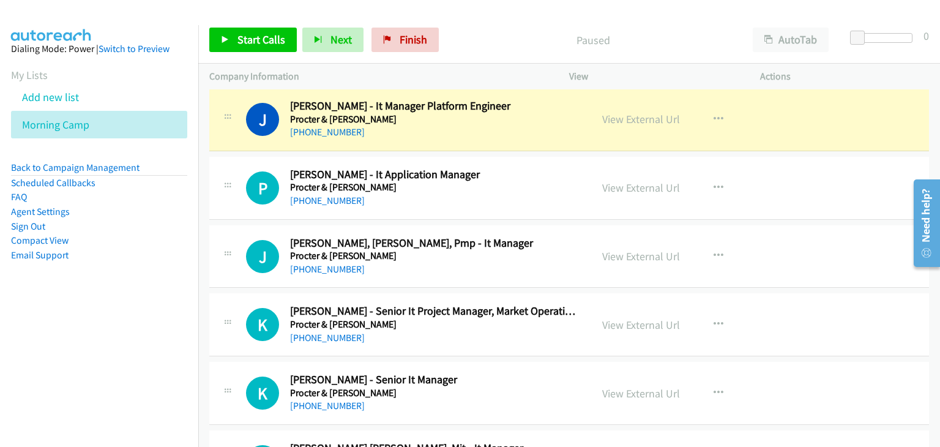
scroll to position [7101, 0]
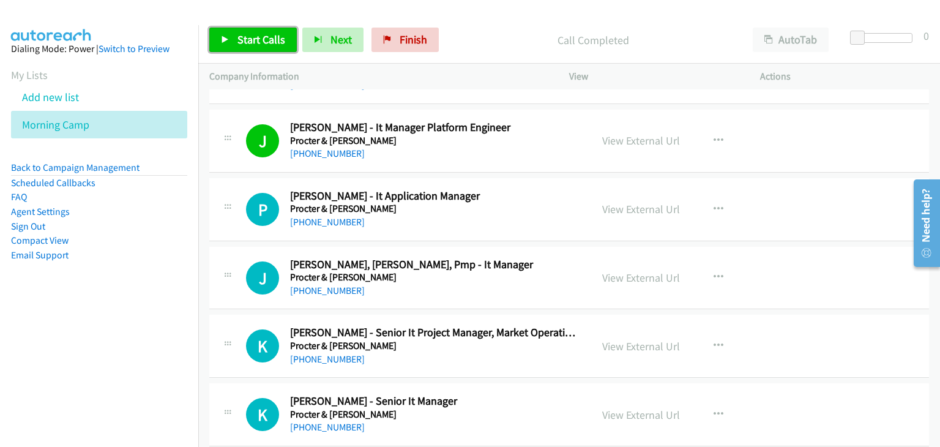
click at [250, 40] on span "Start Calls" at bounding box center [262, 39] width 48 height 14
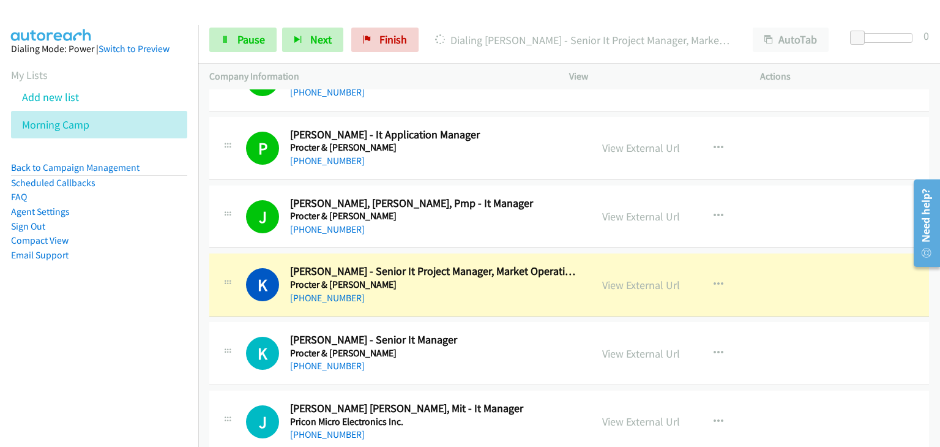
scroll to position [7224, 0]
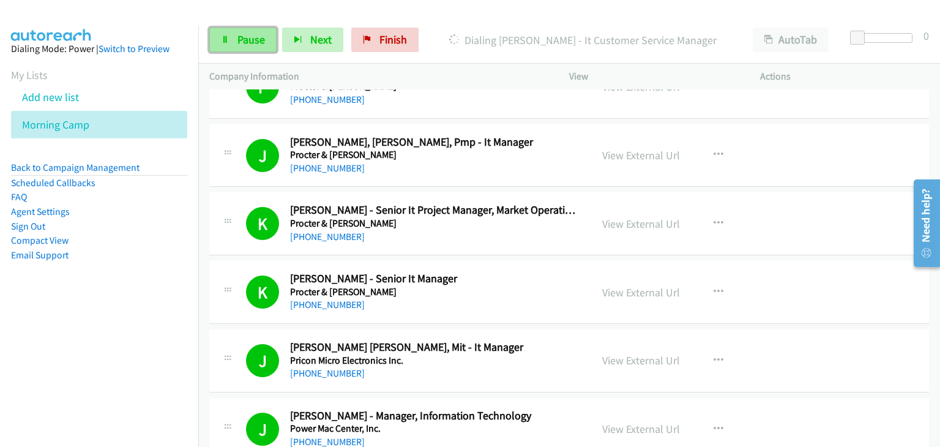
click at [236, 49] on link "Pause" at bounding box center [242, 40] width 67 height 24
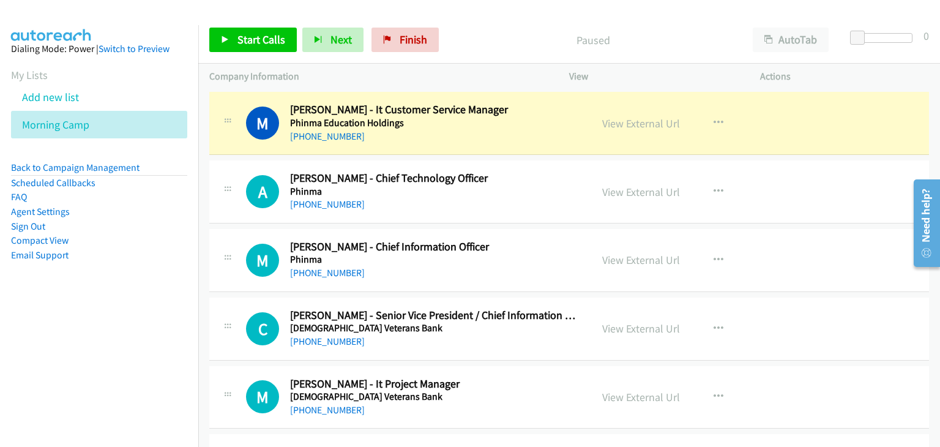
scroll to position [7713, 0]
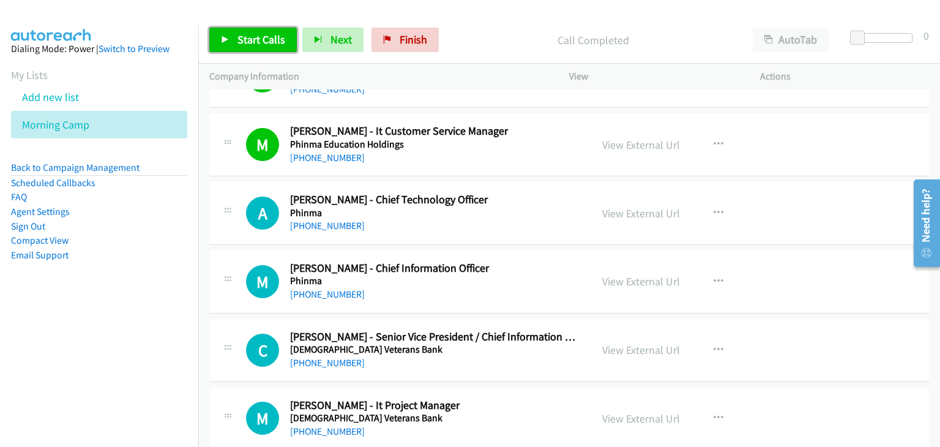
drag, startPoint x: 237, startPoint y: 43, endPoint x: 237, endPoint y: 80, distance: 36.7
click at [238, 43] on span "Start Calls" at bounding box center [262, 39] width 48 height 14
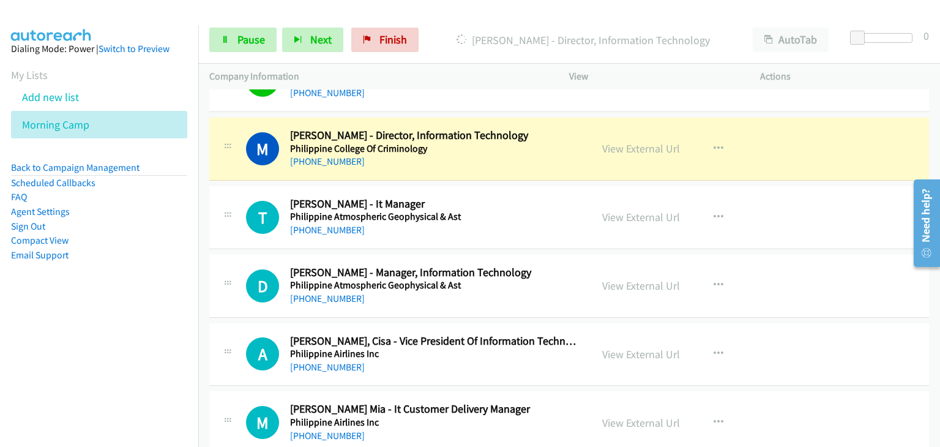
scroll to position [8509, 0]
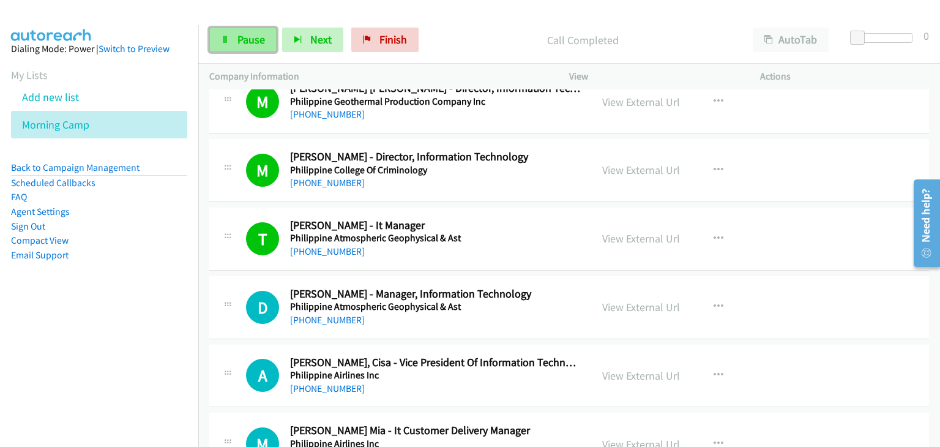
click at [234, 37] on link "Pause" at bounding box center [242, 40] width 67 height 24
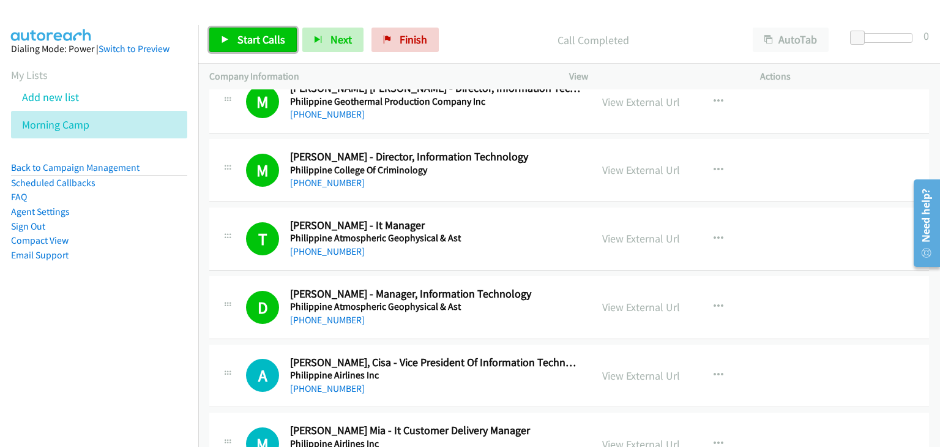
click at [227, 39] on icon at bounding box center [225, 40] width 9 height 9
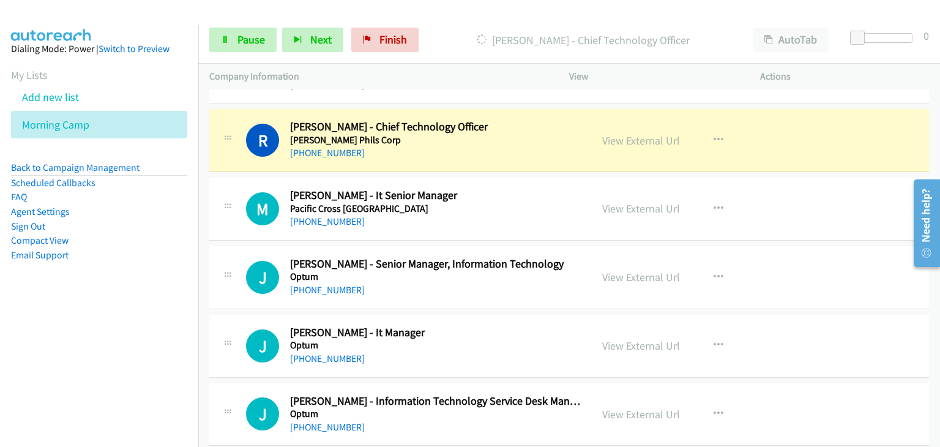
scroll to position [9488, 0]
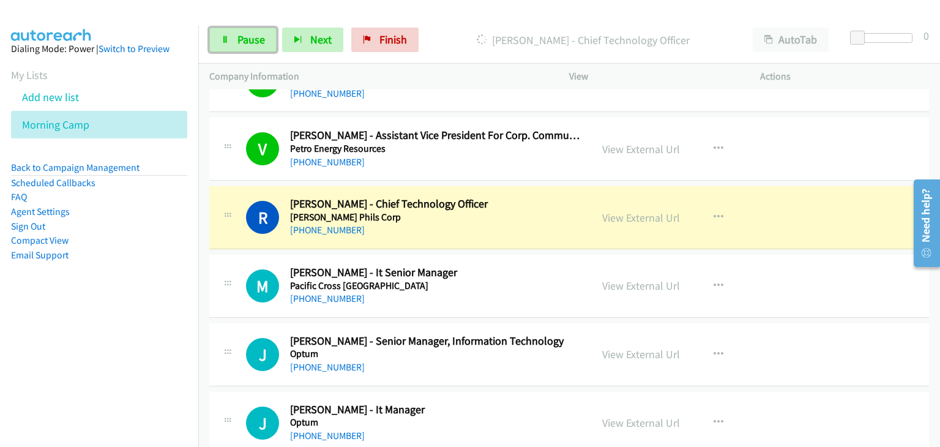
drag, startPoint x: 235, startPoint y: 37, endPoint x: 252, endPoint y: 53, distance: 23.0
click at [235, 39] on link "Pause" at bounding box center [242, 40] width 67 height 24
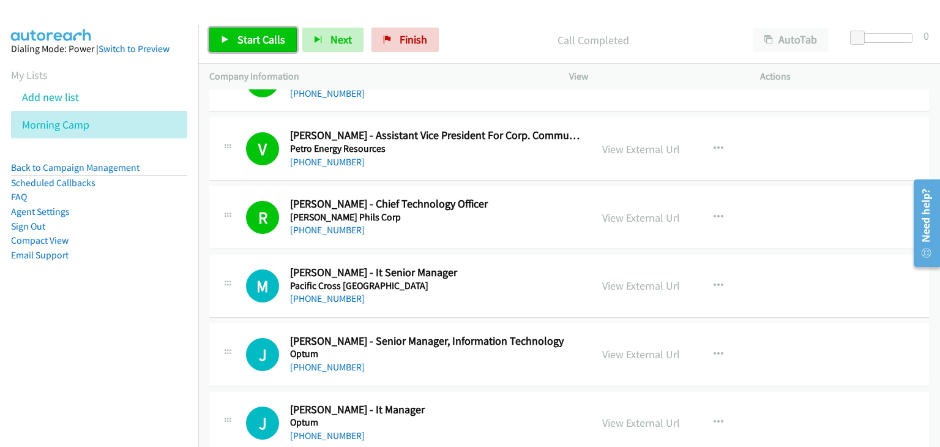
click at [259, 40] on span "Start Calls" at bounding box center [262, 39] width 48 height 14
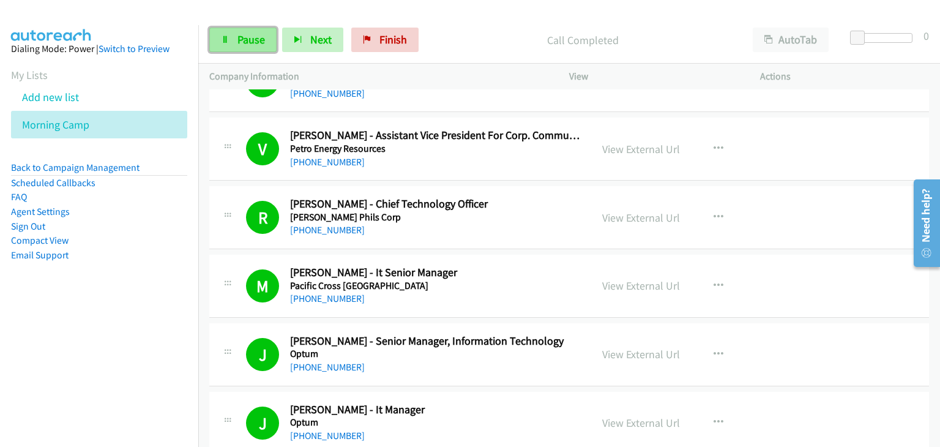
click at [244, 50] on link "Pause" at bounding box center [242, 40] width 67 height 24
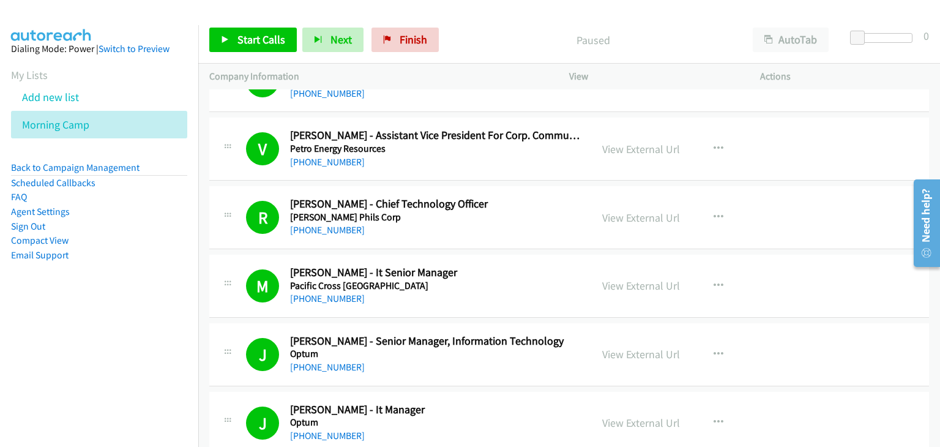
scroll to position [9733, 0]
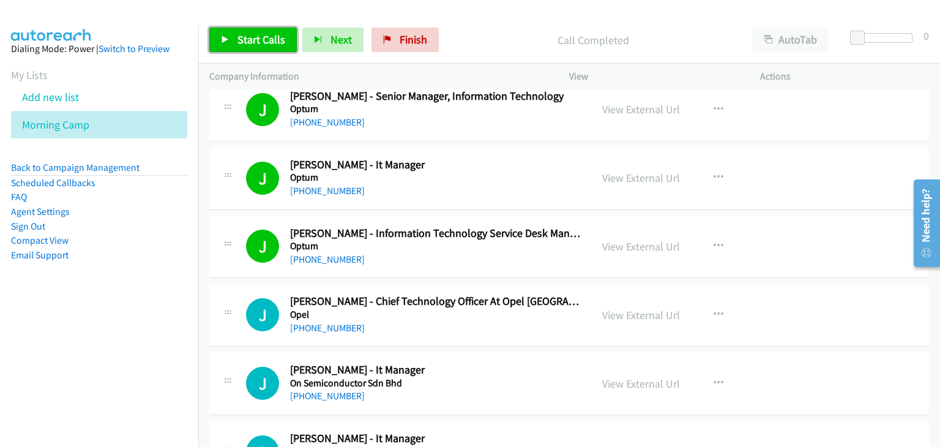
drag, startPoint x: 229, startPoint y: 40, endPoint x: 605, endPoint y: 76, distance: 378.2
click at [230, 40] on link "Start Calls" at bounding box center [253, 40] width 88 height 24
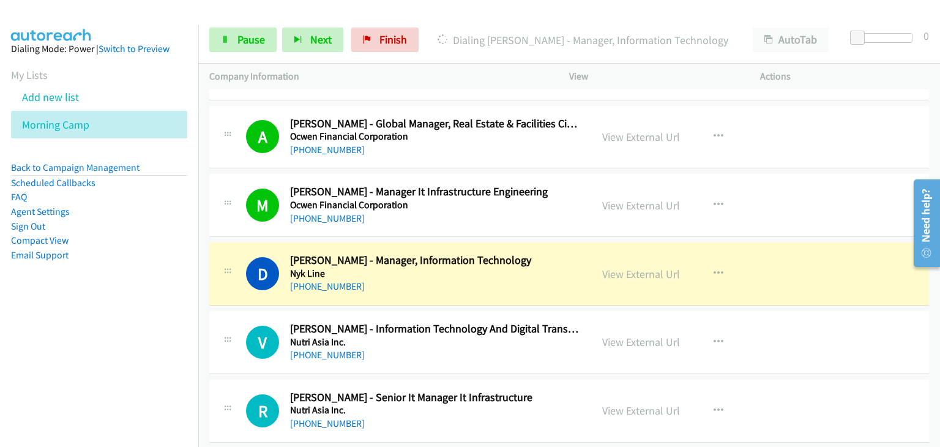
scroll to position [10223, 0]
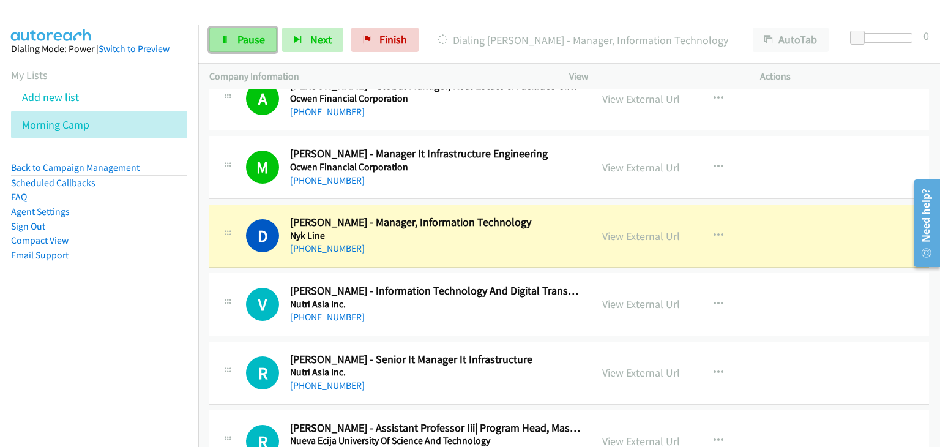
click at [227, 33] on link "Pause" at bounding box center [242, 40] width 67 height 24
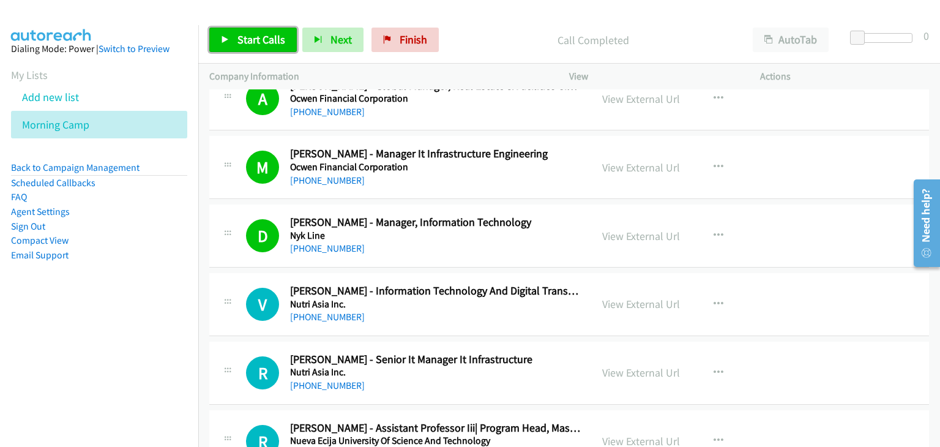
click at [249, 39] on span "Start Calls" at bounding box center [262, 39] width 48 height 14
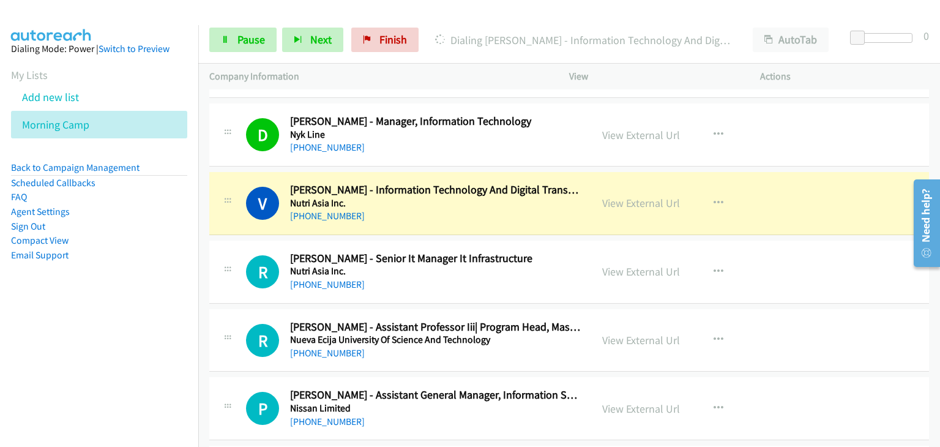
scroll to position [10346, 0]
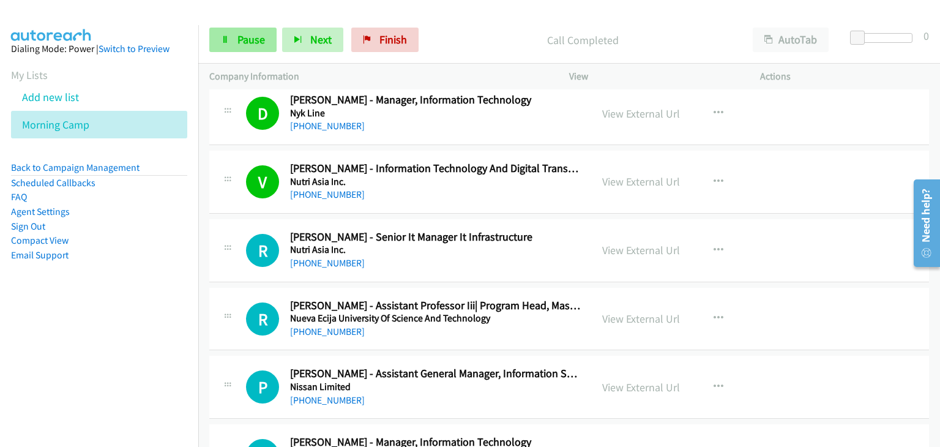
click at [245, 37] on span "Pause" at bounding box center [252, 39] width 28 height 14
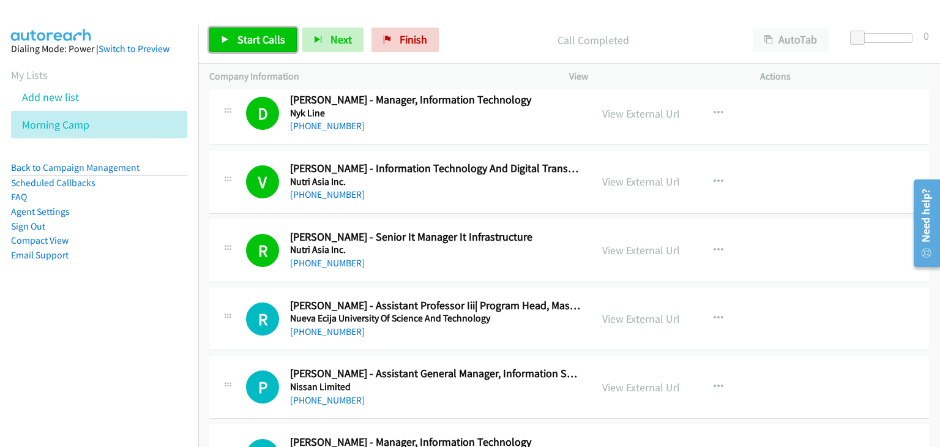
click at [273, 47] on link "Start Calls" at bounding box center [253, 40] width 88 height 24
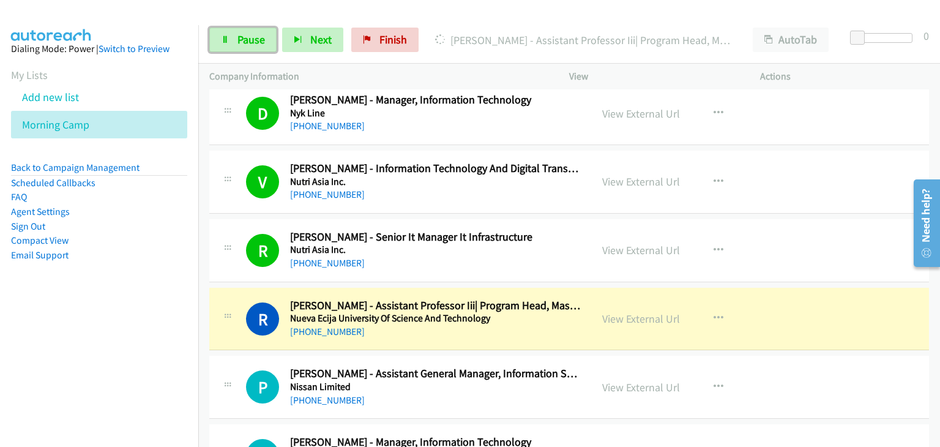
click at [249, 46] on span "Pause" at bounding box center [252, 39] width 28 height 14
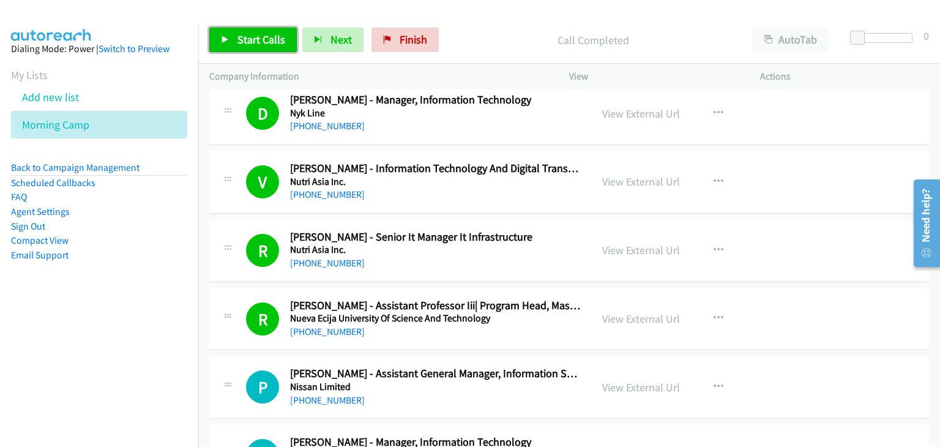
click at [223, 42] on icon at bounding box center [225, 40] width 9 height 9
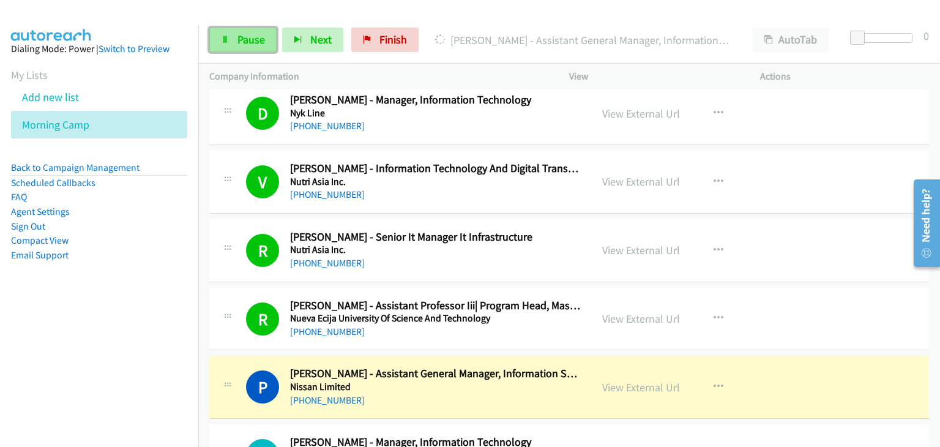
click at [246, 37] on span "Pause" at bounding box center [252, 39] width 28 height 14
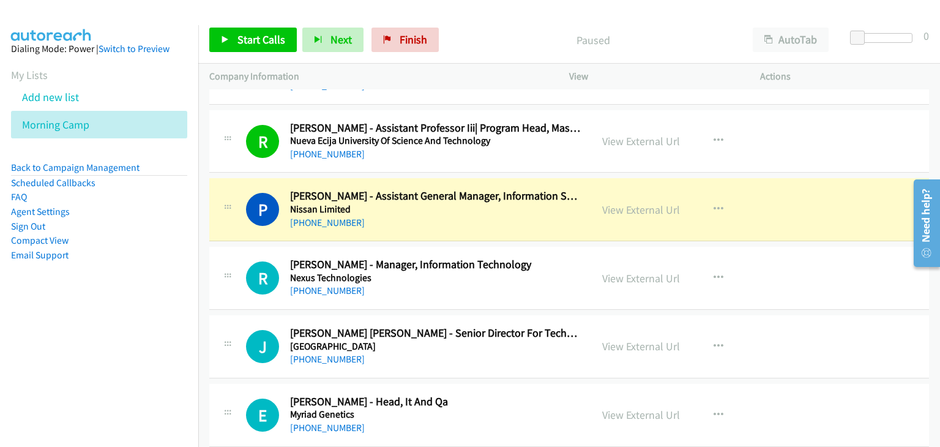
scroll to position [10529, 0]
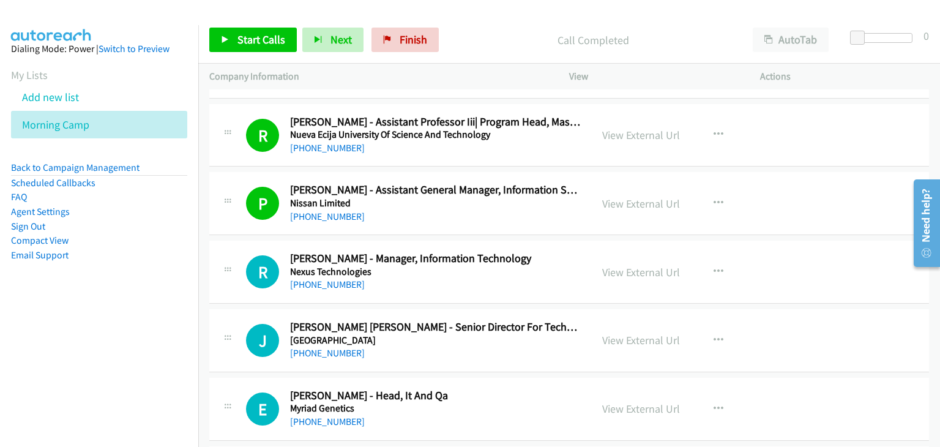
click at [910, 326] on div "J Callback Scheduled Jojo Feliciano Castillo - Senior Director For Technology D…" at bounding box center [569, 340] width 720 height 63
drag, startPoint x: 272, startPoint y: 43, endPoint x: 296, endPoint y: 69, distance: 34.6
click at [272, 43] on span "Start Calls" at bounding box center [262, 39] width 48 height 14
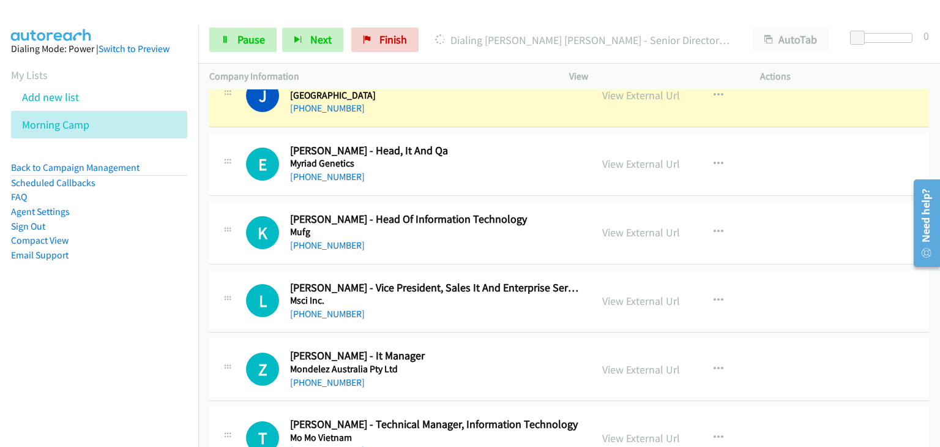
scroll to position [10713, 0]
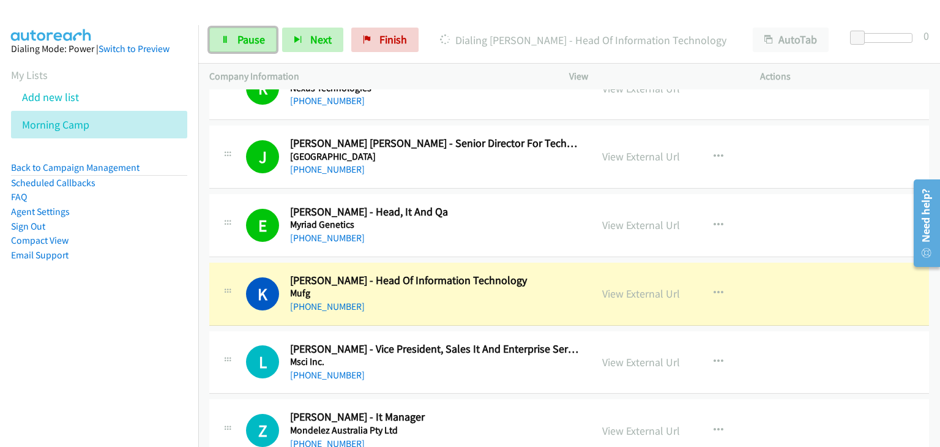
drag, startPoint x: 242, startPoint y: 43, endPoint x: 240, endPoint y: 52, distance: 9.5
click at [242, 43] on span "Pause" at bounding box center [252, 39] width 28 height 14
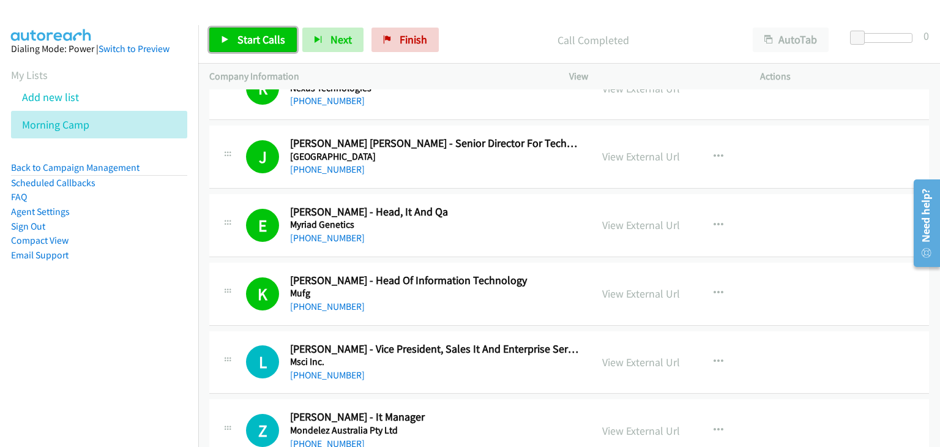
click at [268, 44] on span "Start Calls" at bounding box center [262, 39] width 48 height 14
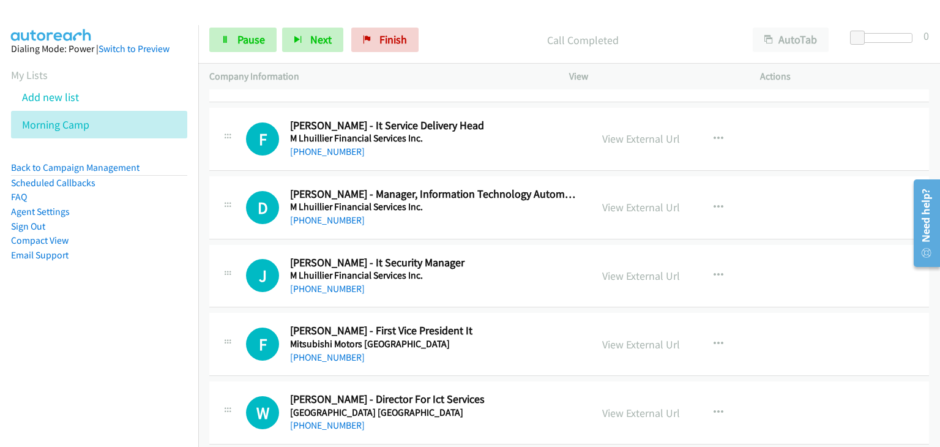
scroll to position [11019, 0]
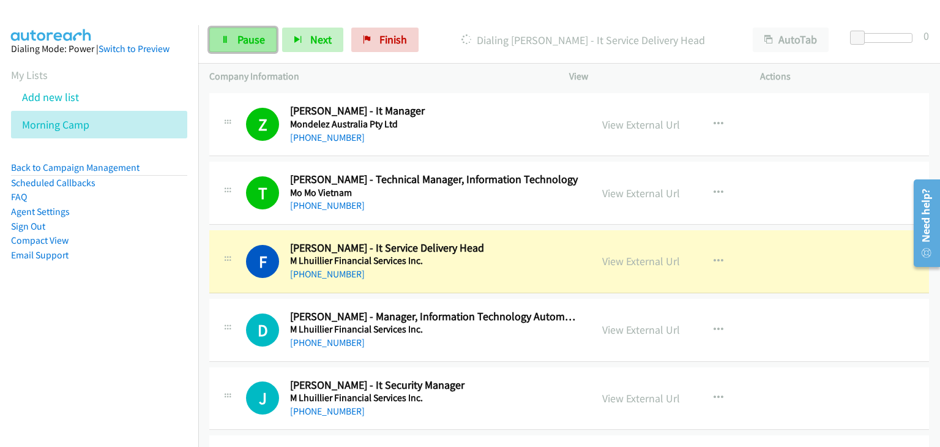
click at [236, 35] on link "Pause" at bounding box center [242, 40] width 67 height 24
